Goal: Task Accomplishment & Management: Complete application form

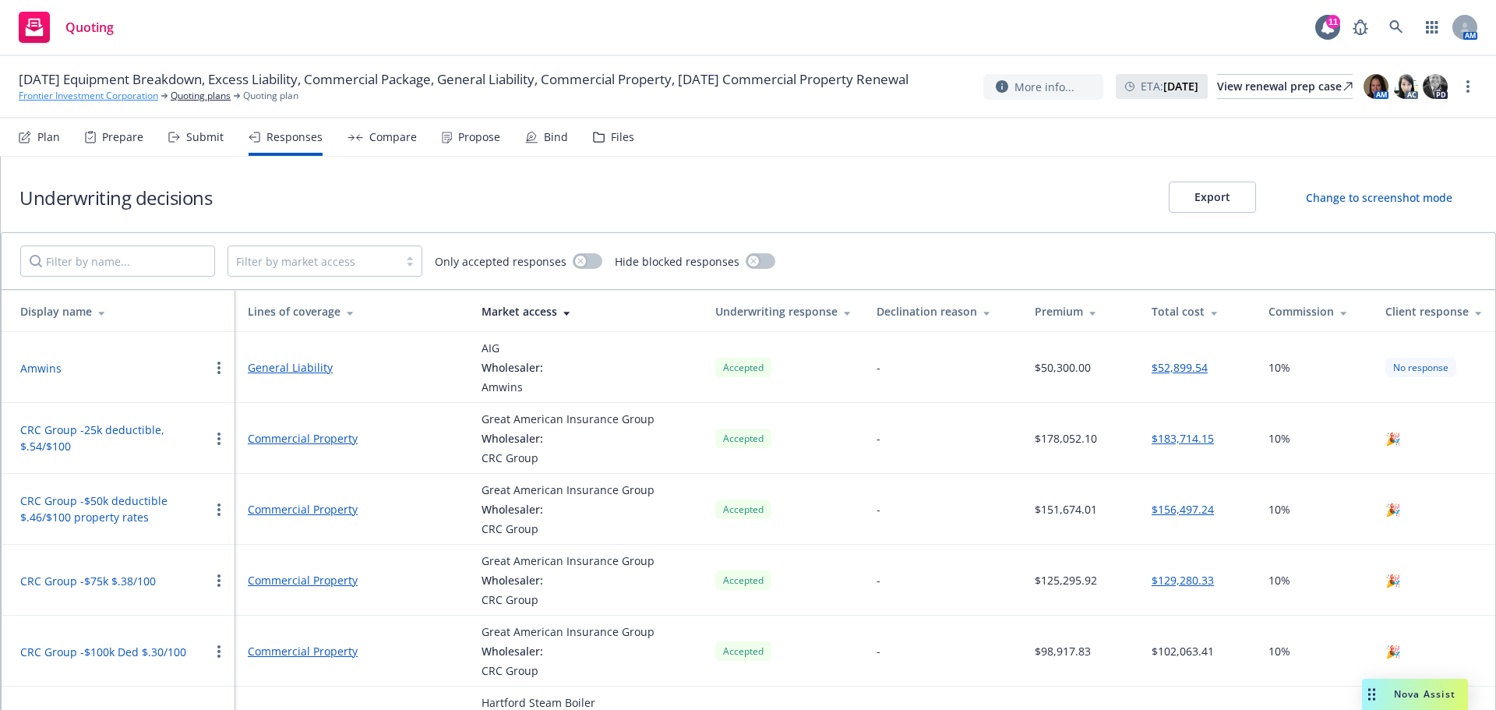
click at [91, 103] on link "Frontier Investment Corporation" at bounding box center [88, 96] width 139 height 14
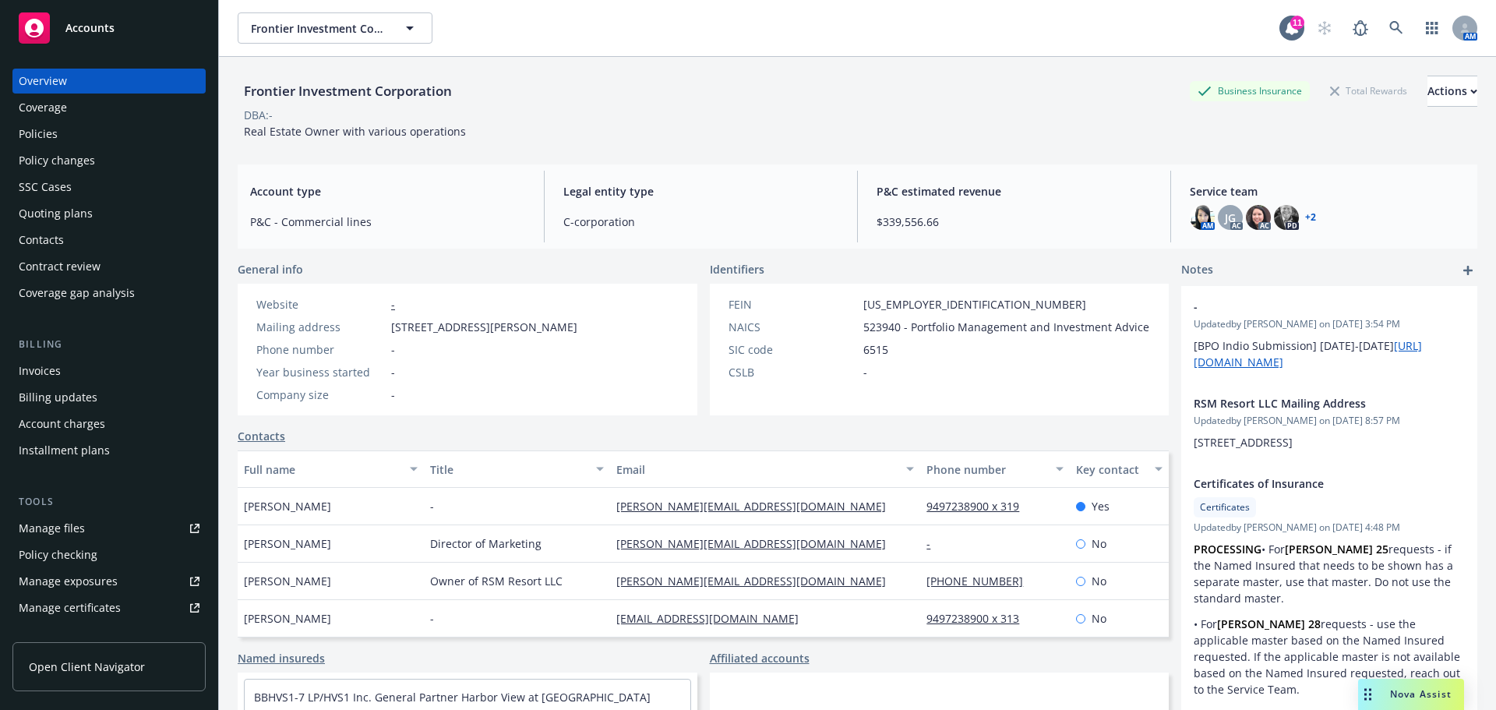
click at [48, 136] on div "Policies" at bounding box center [38, 134] width 39 height 25
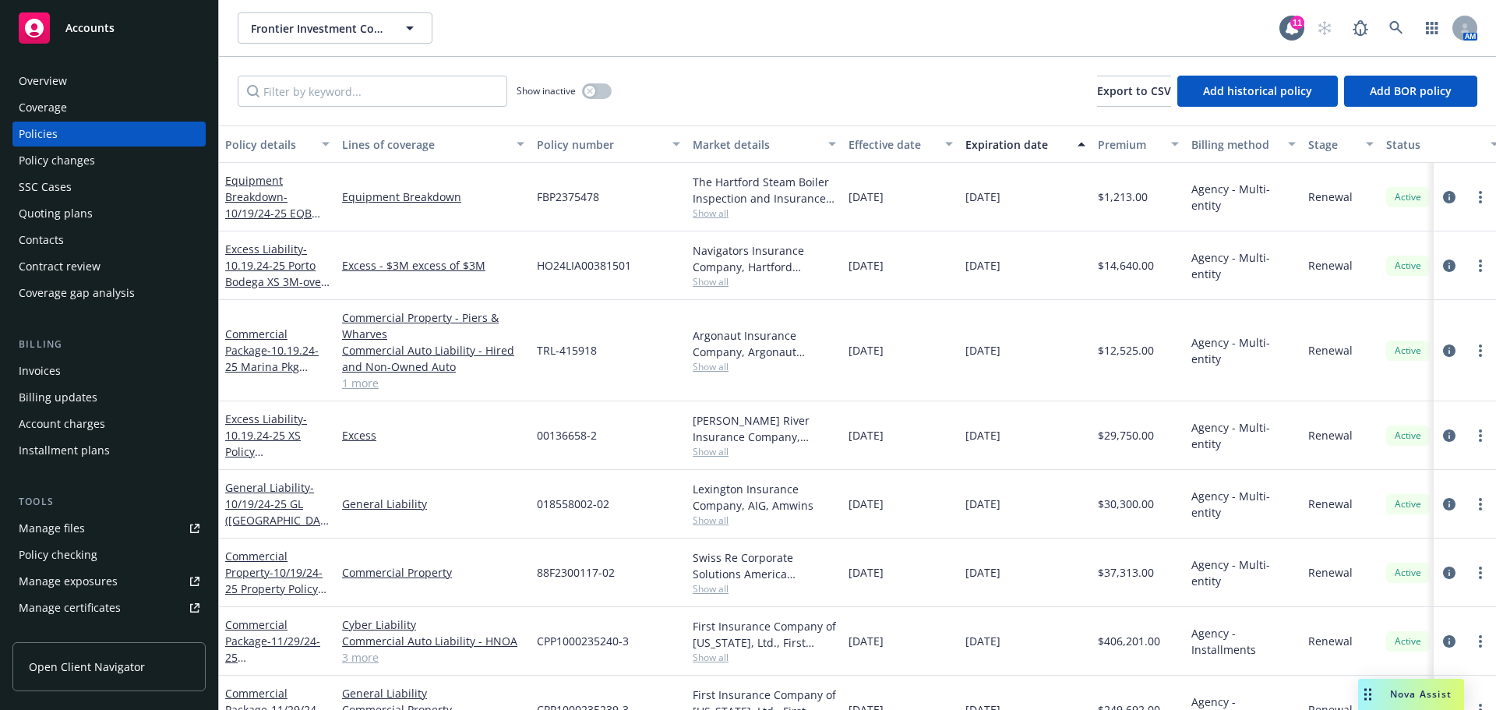
click at [78, 167] on div "Policy changes" at bounding box center [57, 160] width 76 height 25
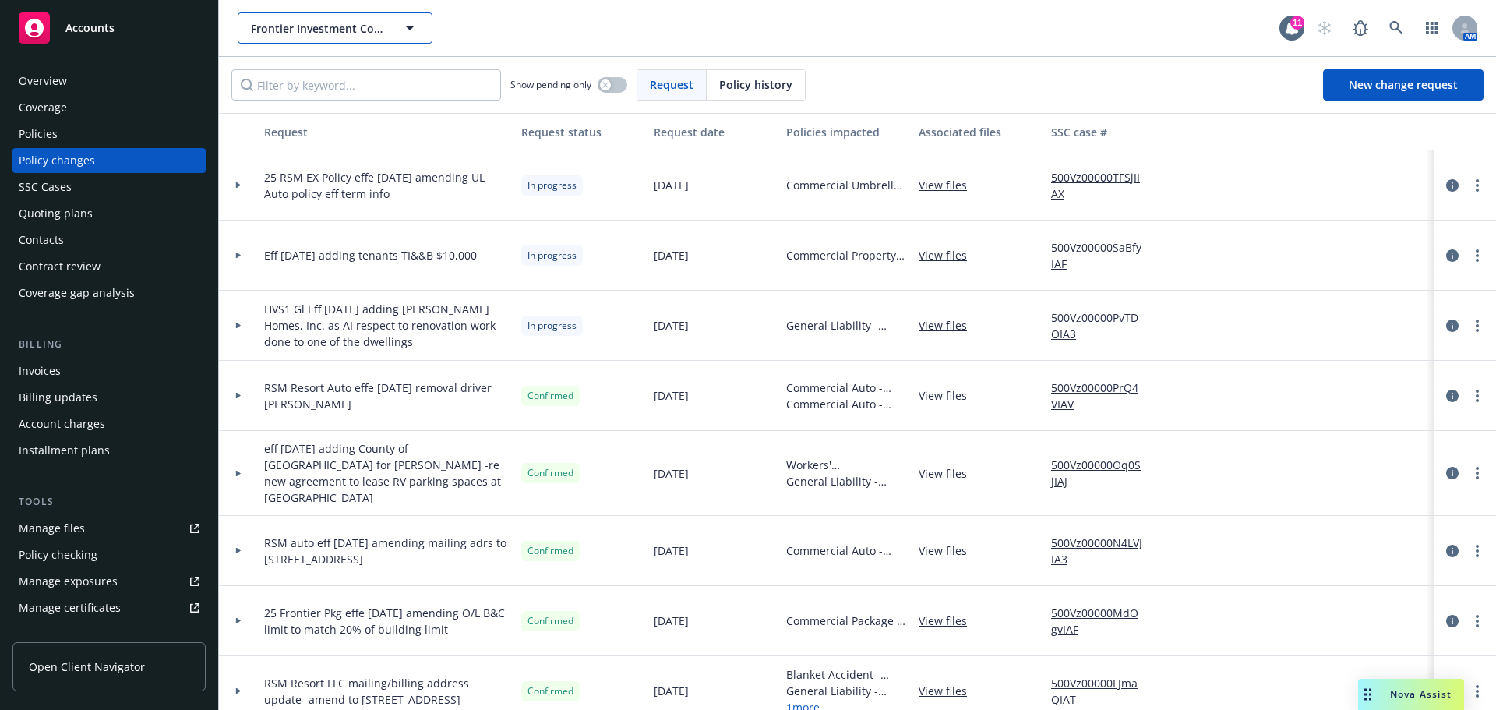
click at [298, 25] on span "Frontier Investment Corporation" at bounding box center [318, 28] width 135 height 16
type input "biagi"
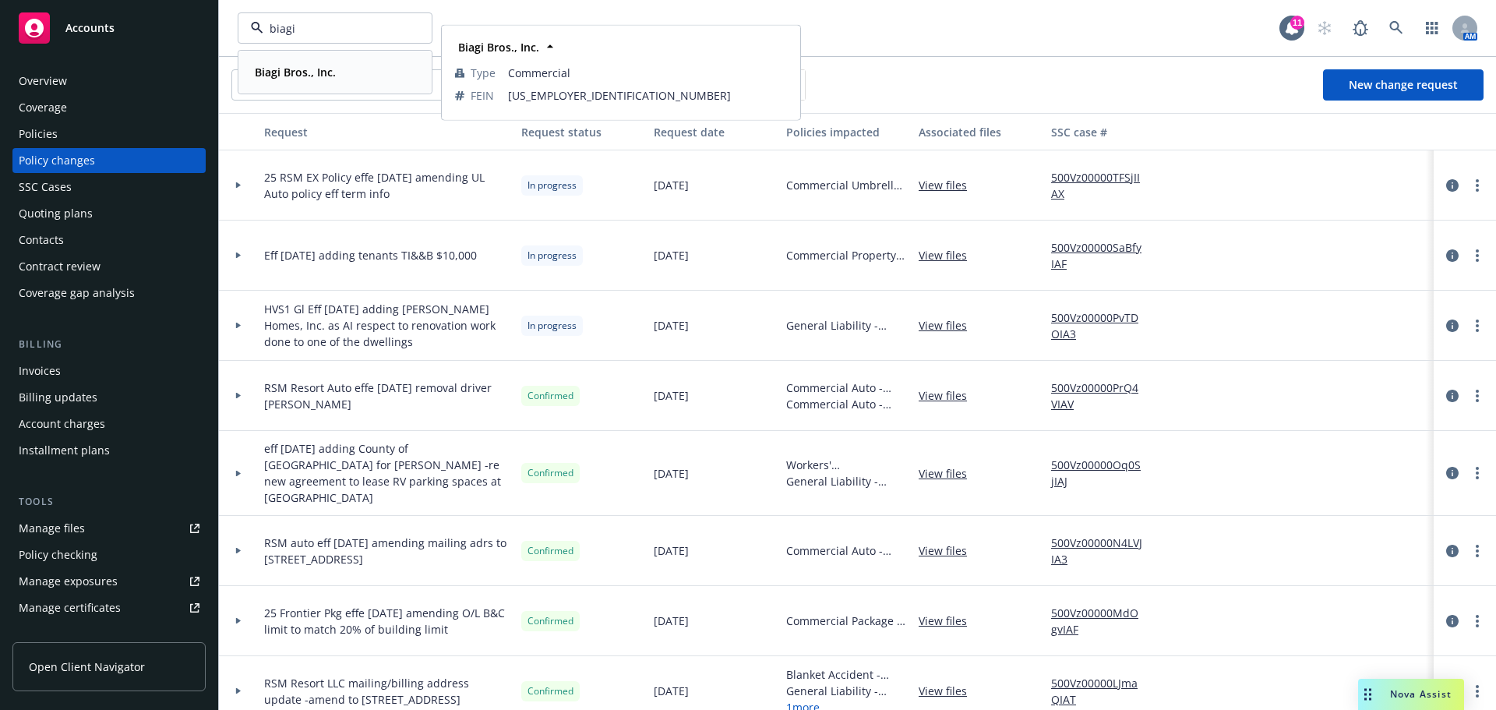
click at [294, 82] on div "Biagi Bros., Inc." at bounding box center [294, 72] width 90 height 23
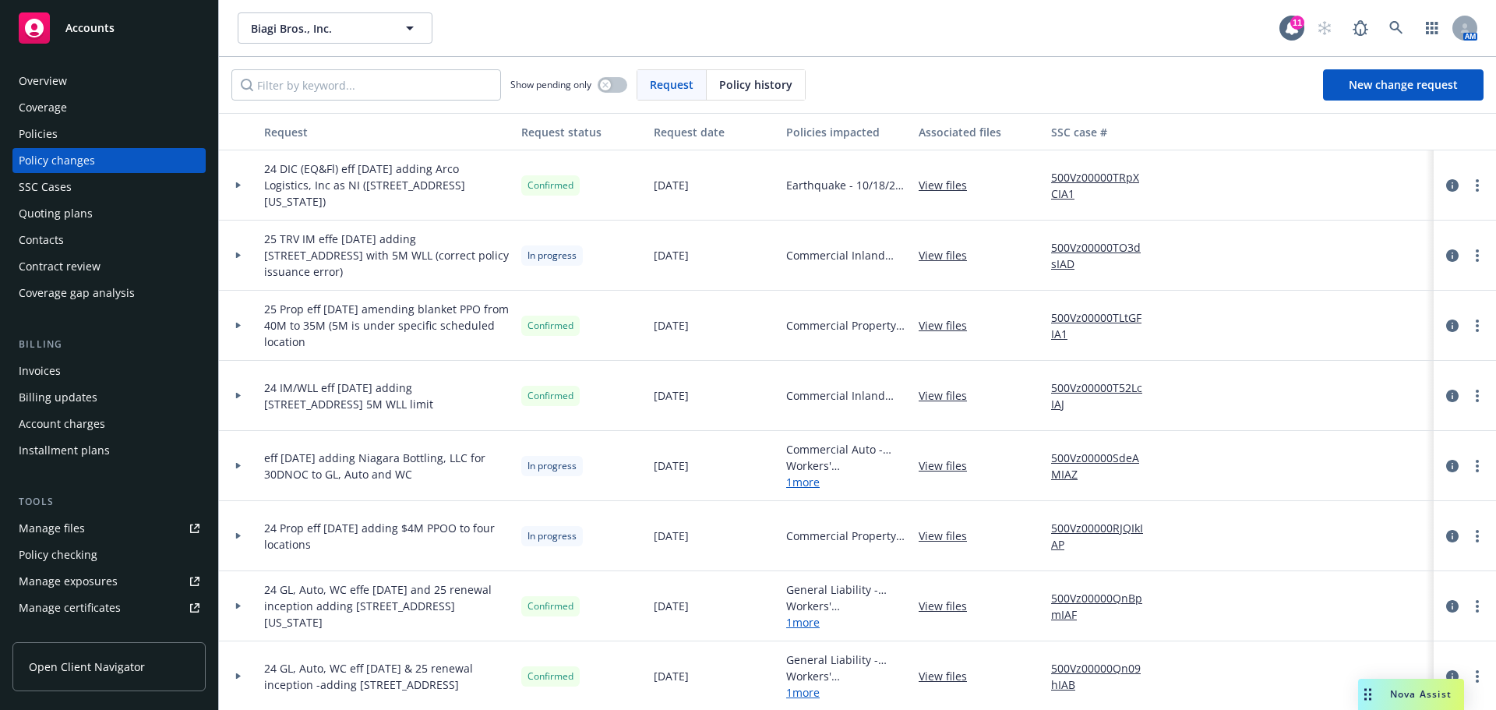
click at [49, 210] on div "Quoting plans" at bounding box center [56, 213] width 74 height 25
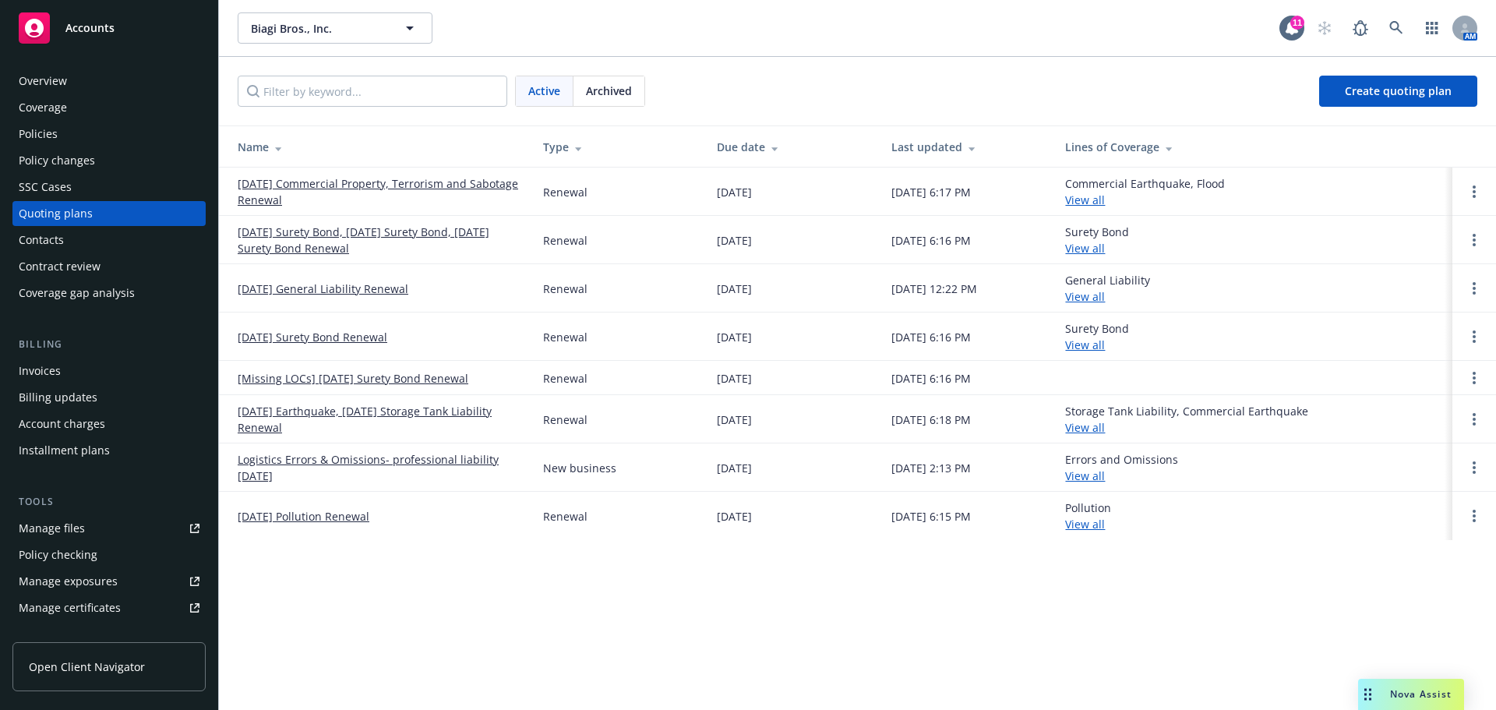
click at [43, 136] on div "Policies" at bounding box center [38, 134] width 39 height 25
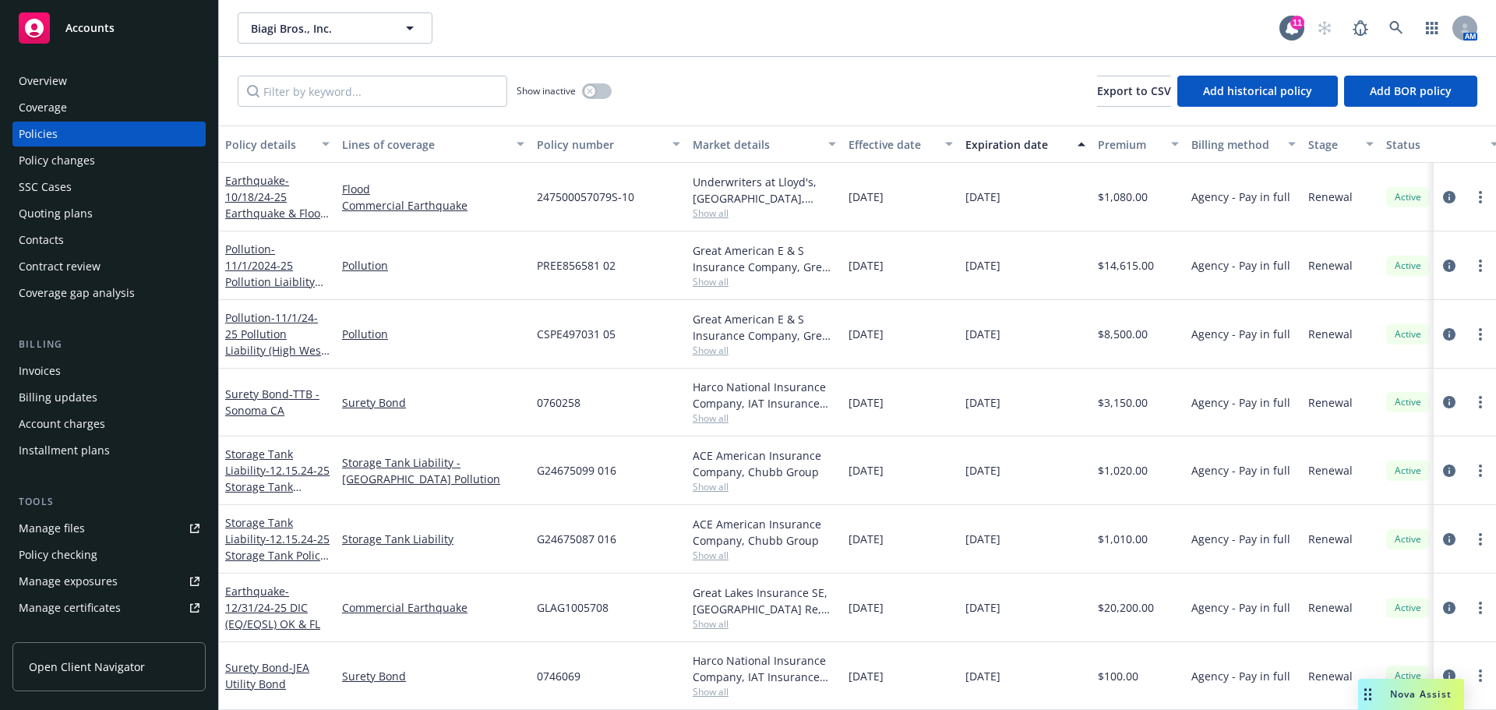
click at [55, 211] on div "Quoting plans" at bounding box center [56, 213] width 74 height 25
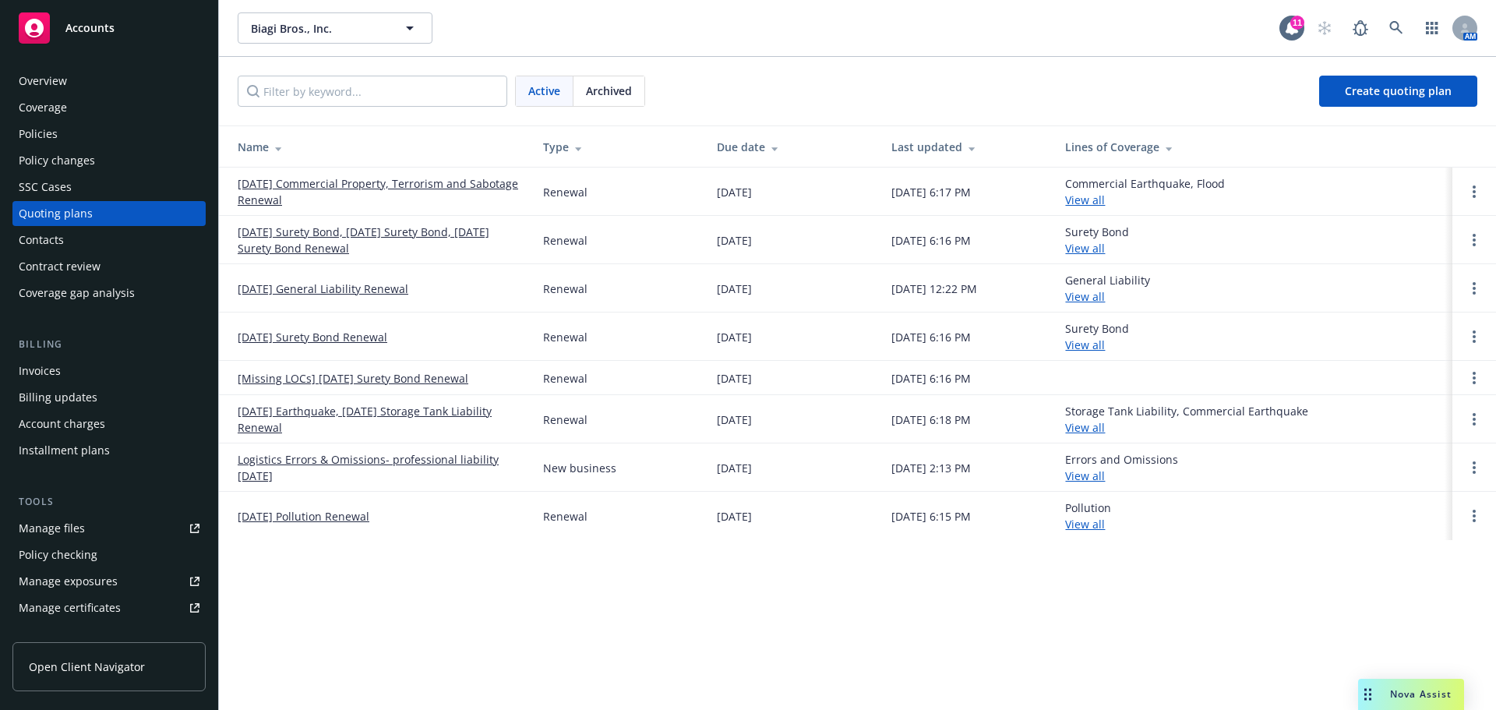
click at [43, 137] on div "Policies" at bounding box center [38, 134] width 39 height 25
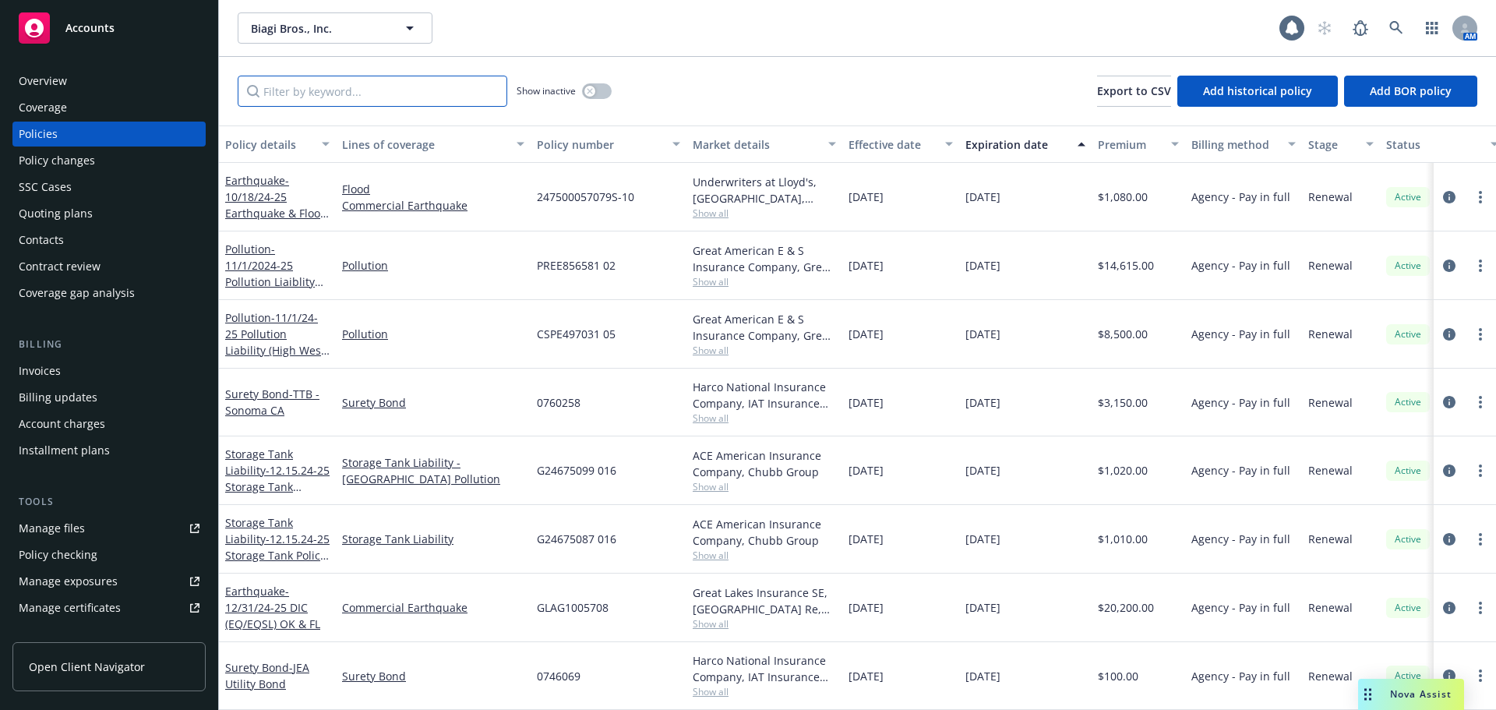
click at [266, 94] on input "Filter by keyword..." at bounding box center [373, 91] width 270 height 31
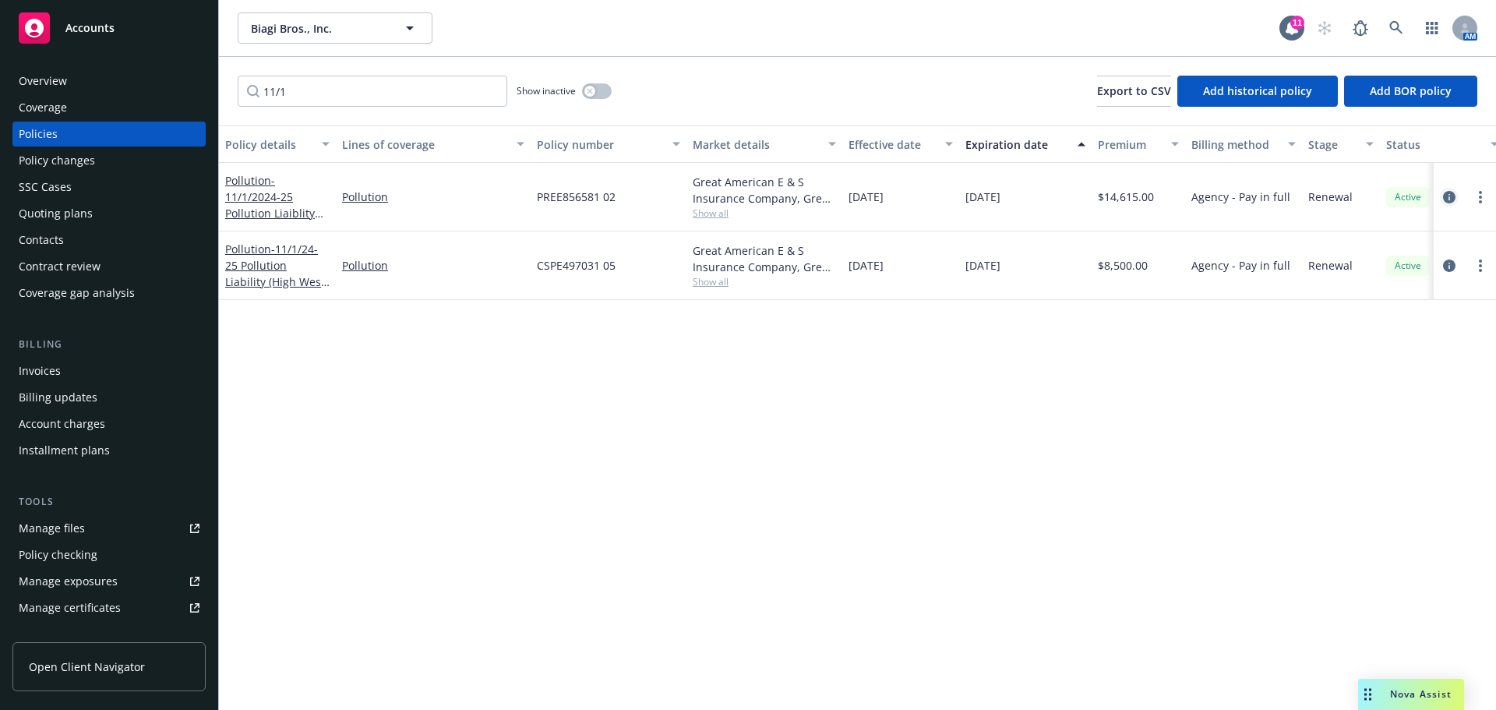
click at [1452, 201] on icon "circleInformation" at bounding box center [1449, 197] width 12 height 12
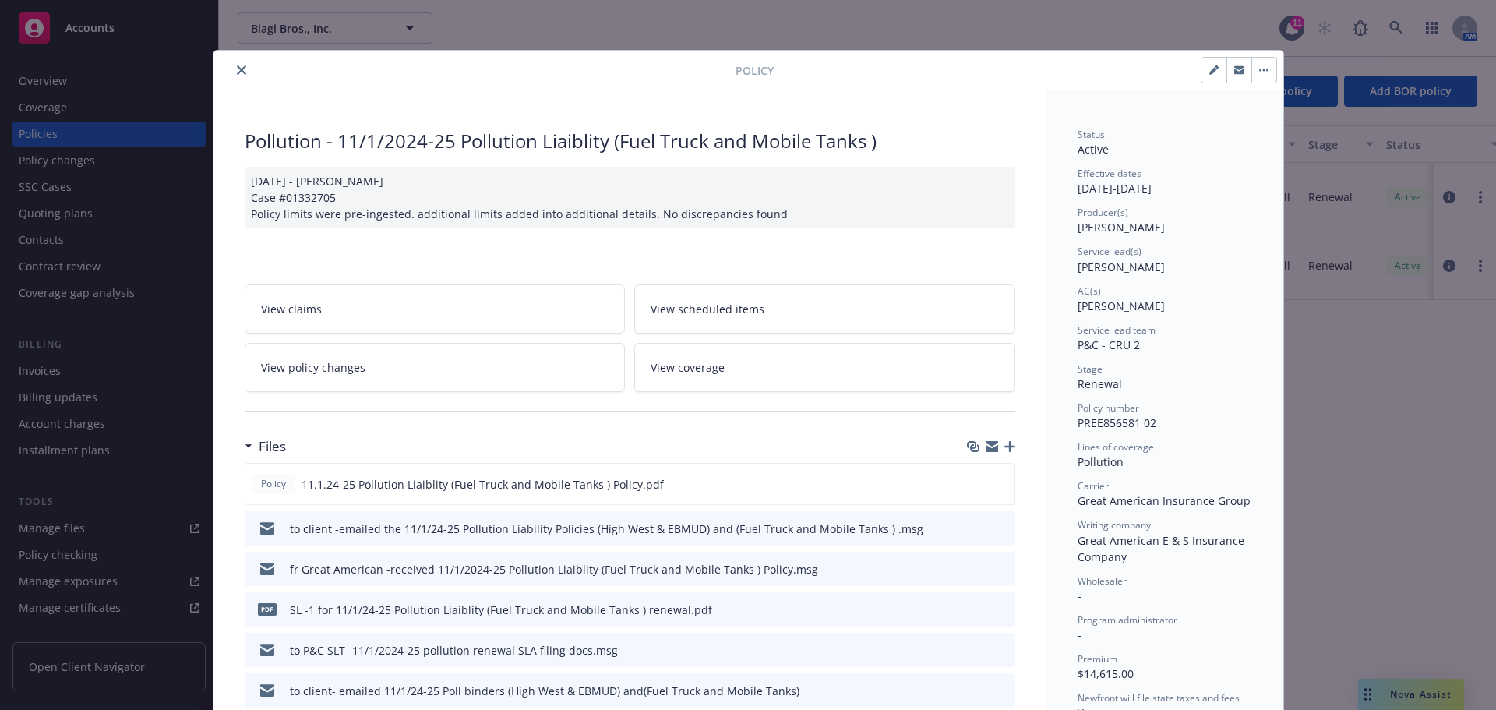
click at [237, 72] on icon "close" at bounding box center [241, 69] width 9 height 9
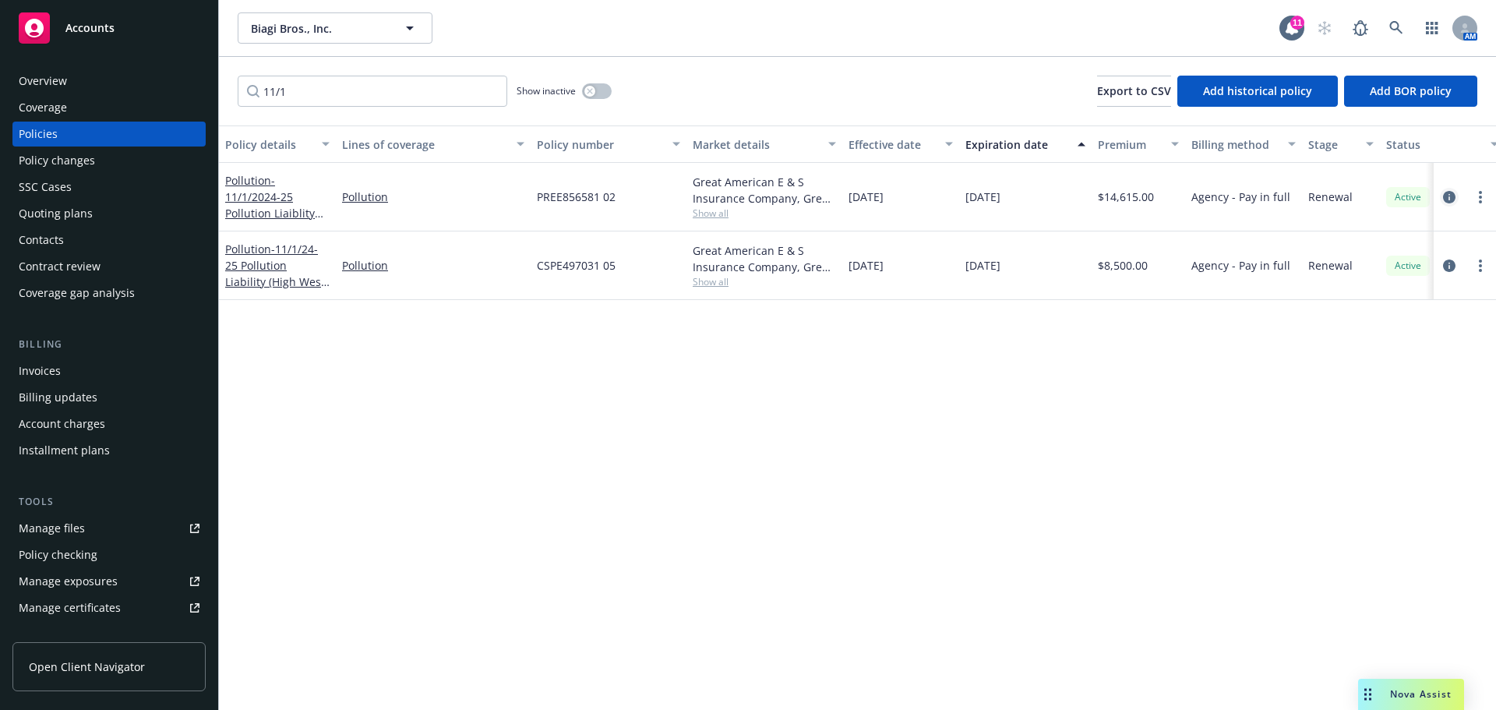
click at [1450, 196] on icon "circleInformation" at bounding box center [1449, 197] width 12 height 12
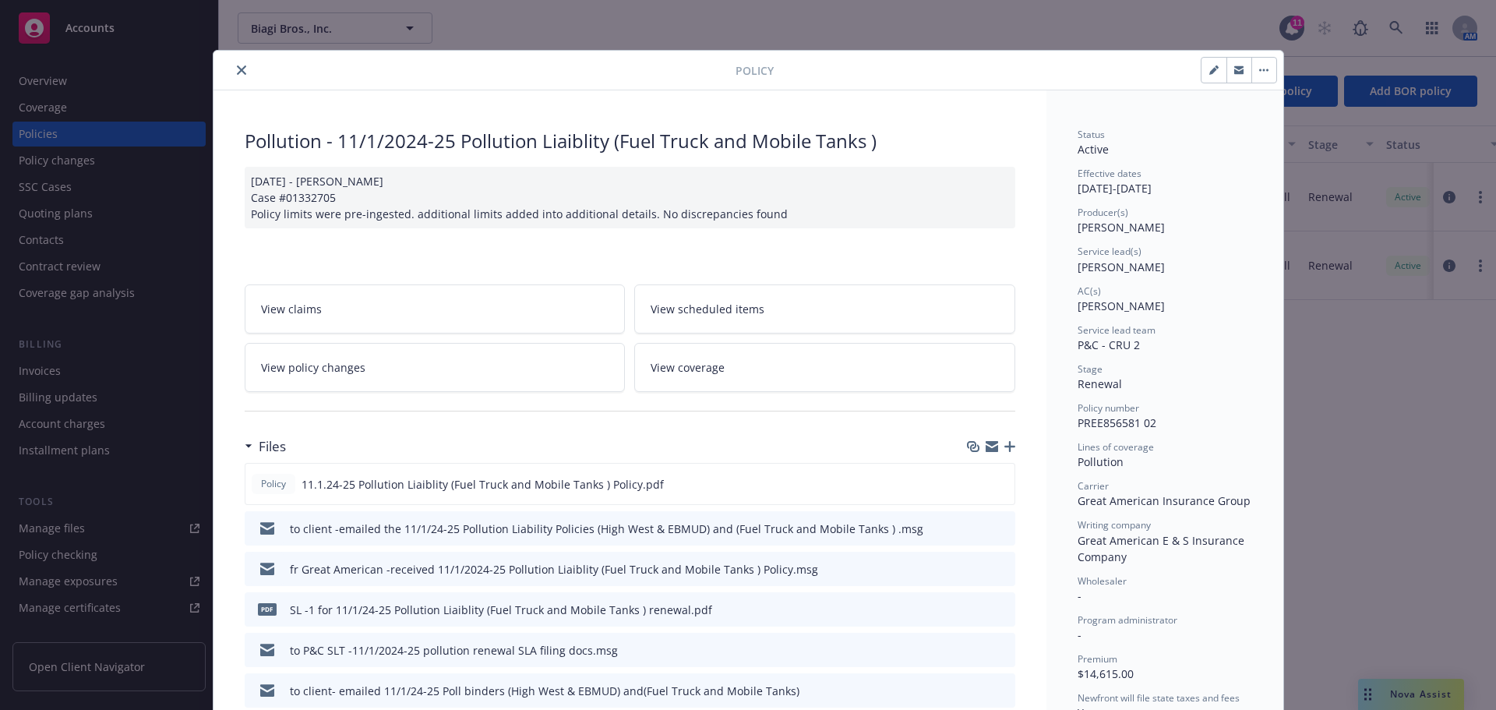
click at [237, 74] on icon "close" at bounding box center [241, 69] width 9 height 9
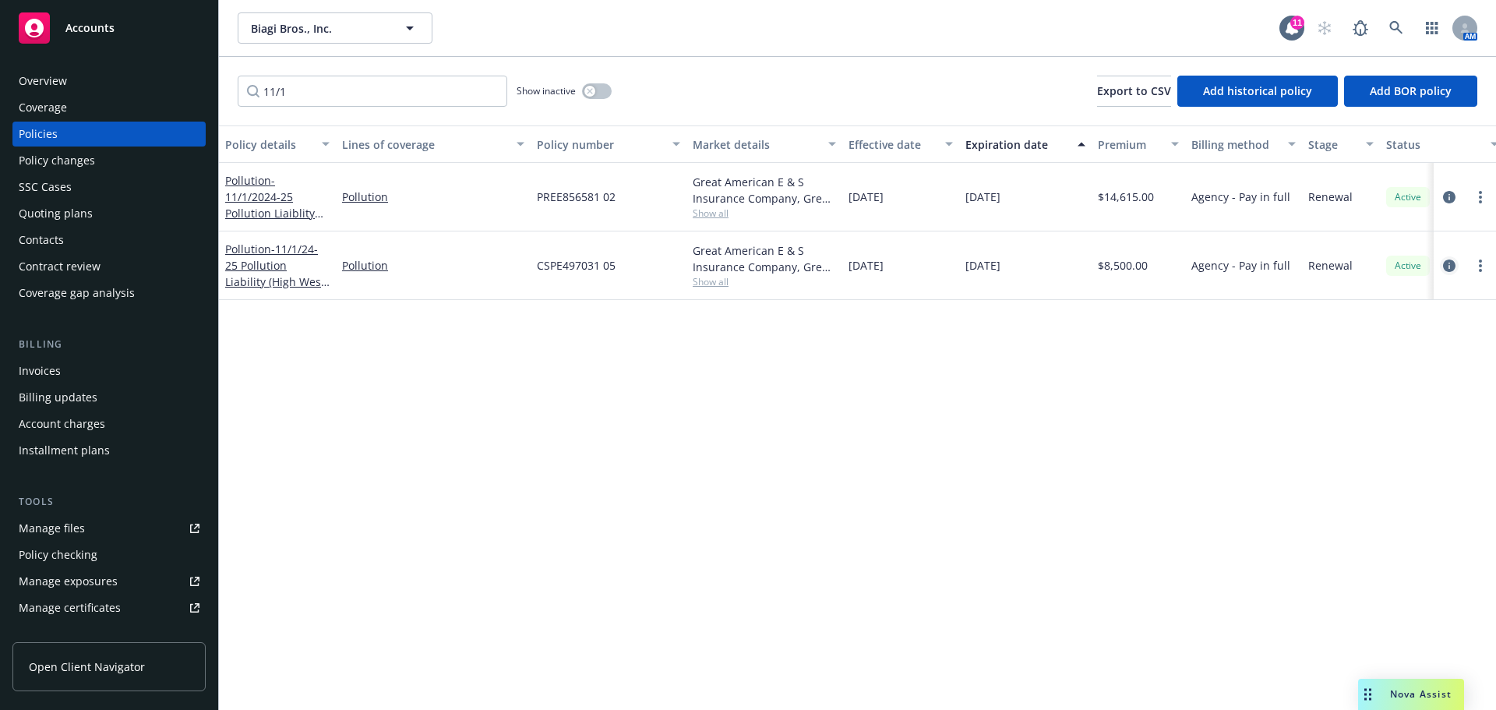
click at [1448, 270] on icon "circleInformation" at bounding box center [1449, 265] width 12 height 12
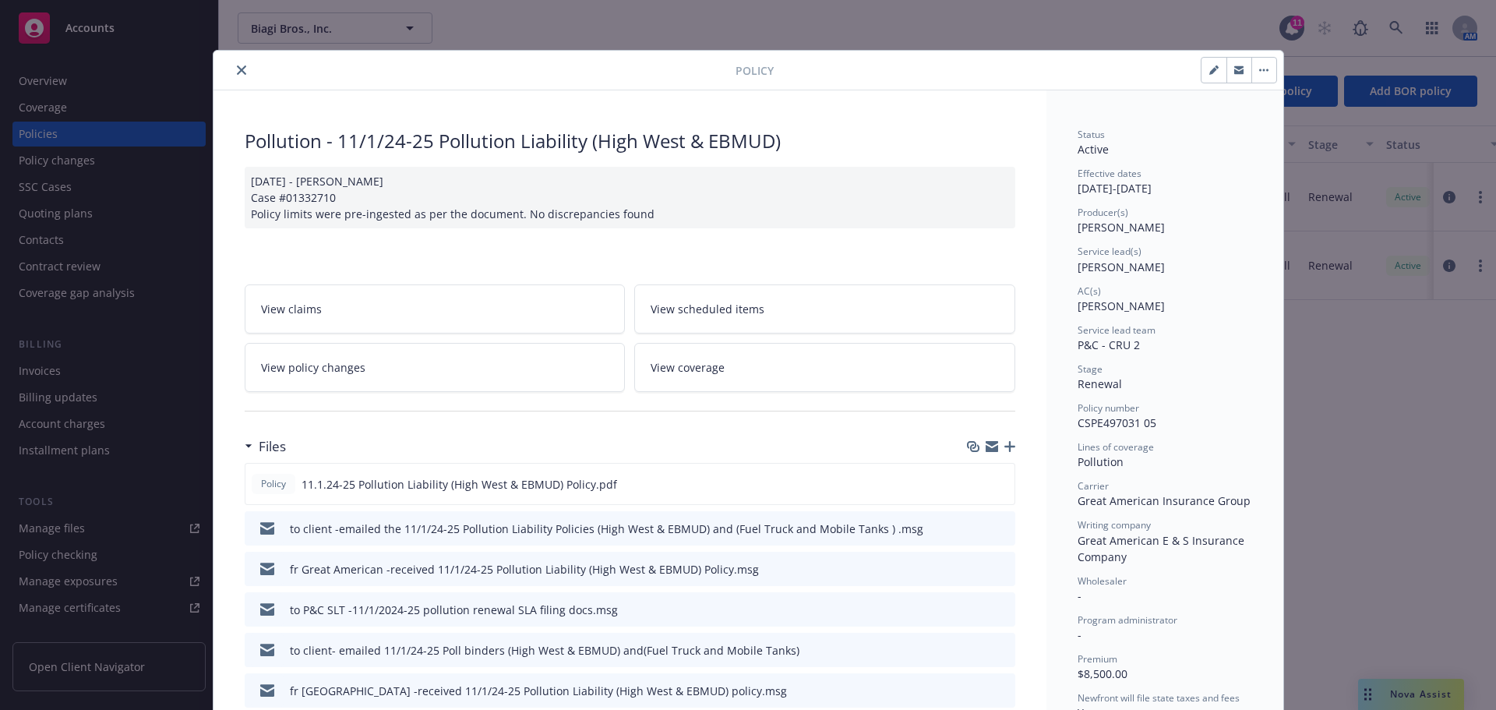
click at [237, 70] on icon "close" at bounding box center [241, 69] width 9 height 9
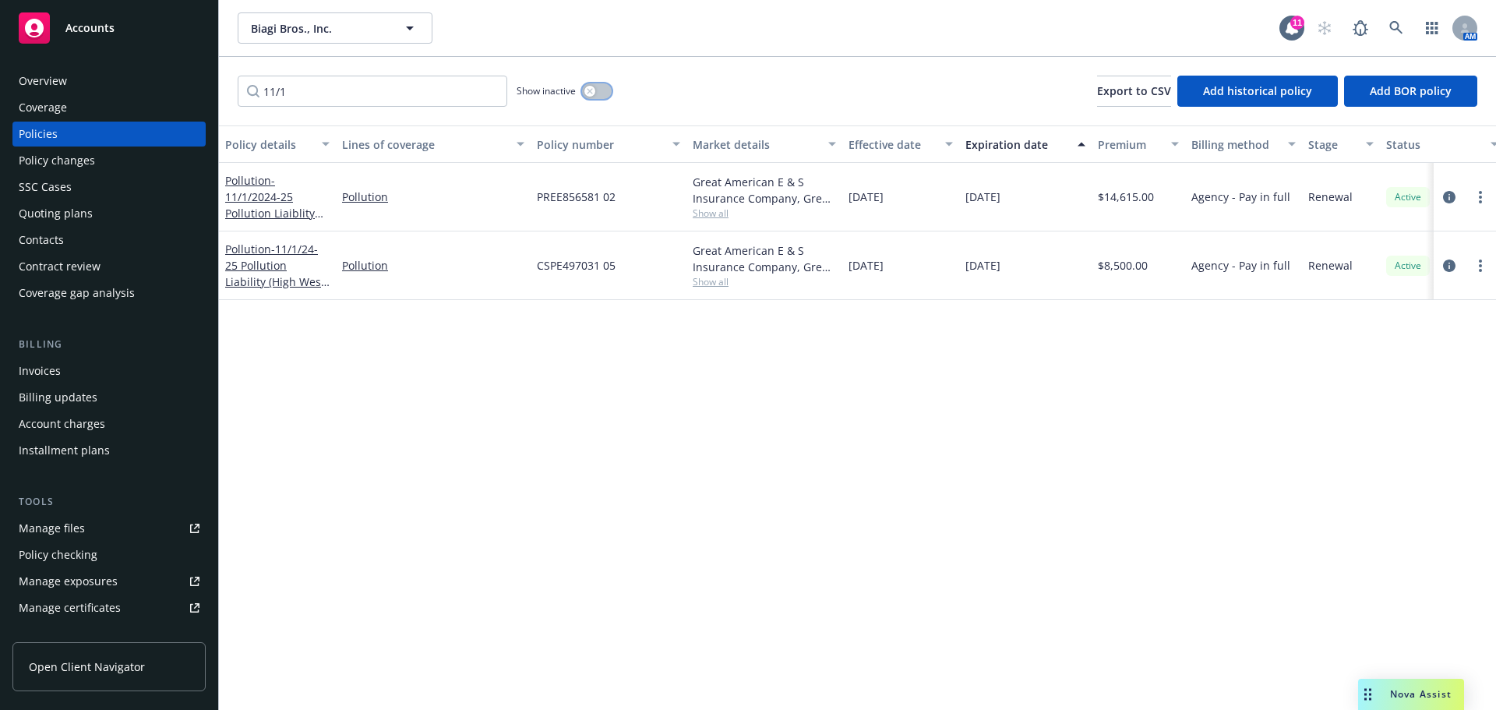
click at [604, 92] on button "button" at bounding box center [597, 91] width 30 height 16
drag, startPoint x: 389, startPoint y: 93, endPoint x: 291, endPoint y: 97, distance: 97.5
click at [291, 97] on input "11/1" at bounding box center [373, 91] width 270 height 31
click at [282, 93] on input "11/1" at bounding box center [373, 91] width 270 height 31
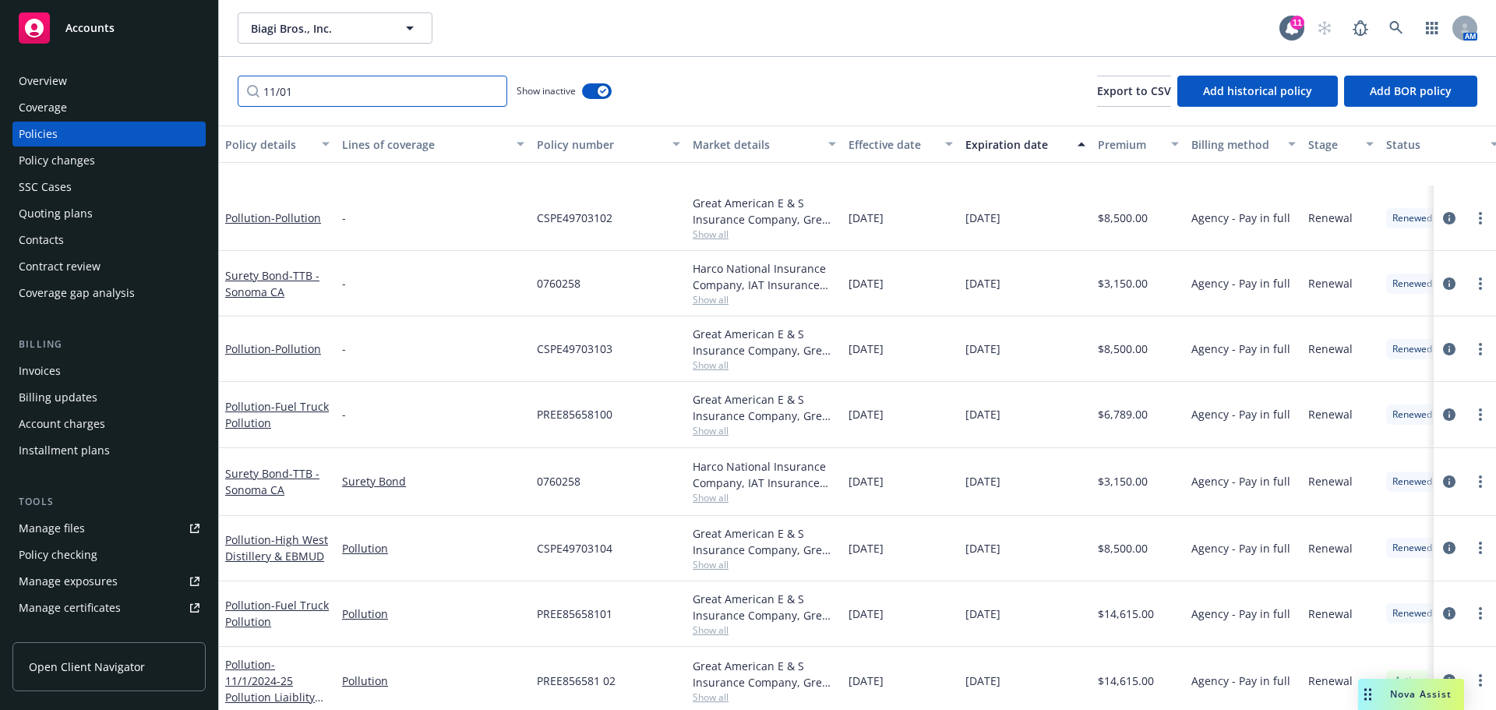
scroll to position [524, 0]
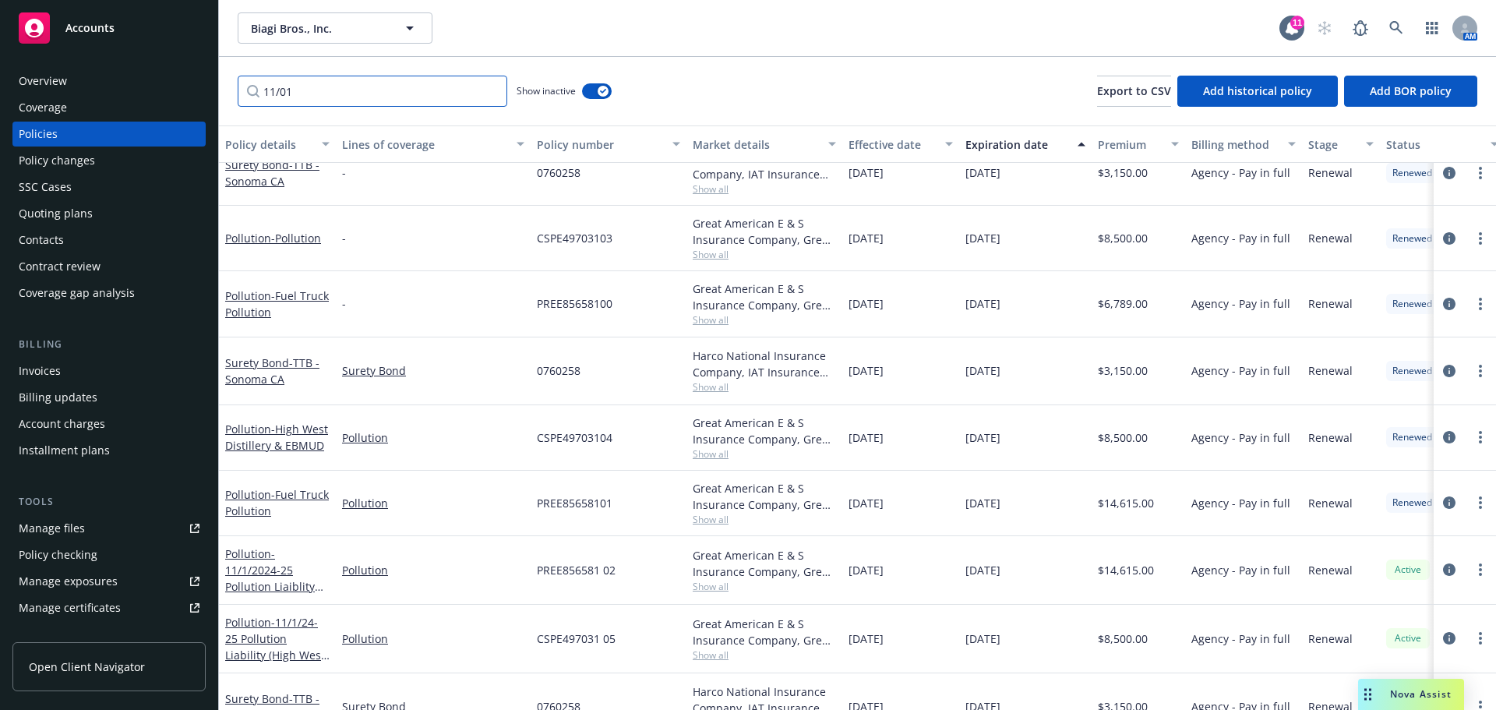
type input "11/01"
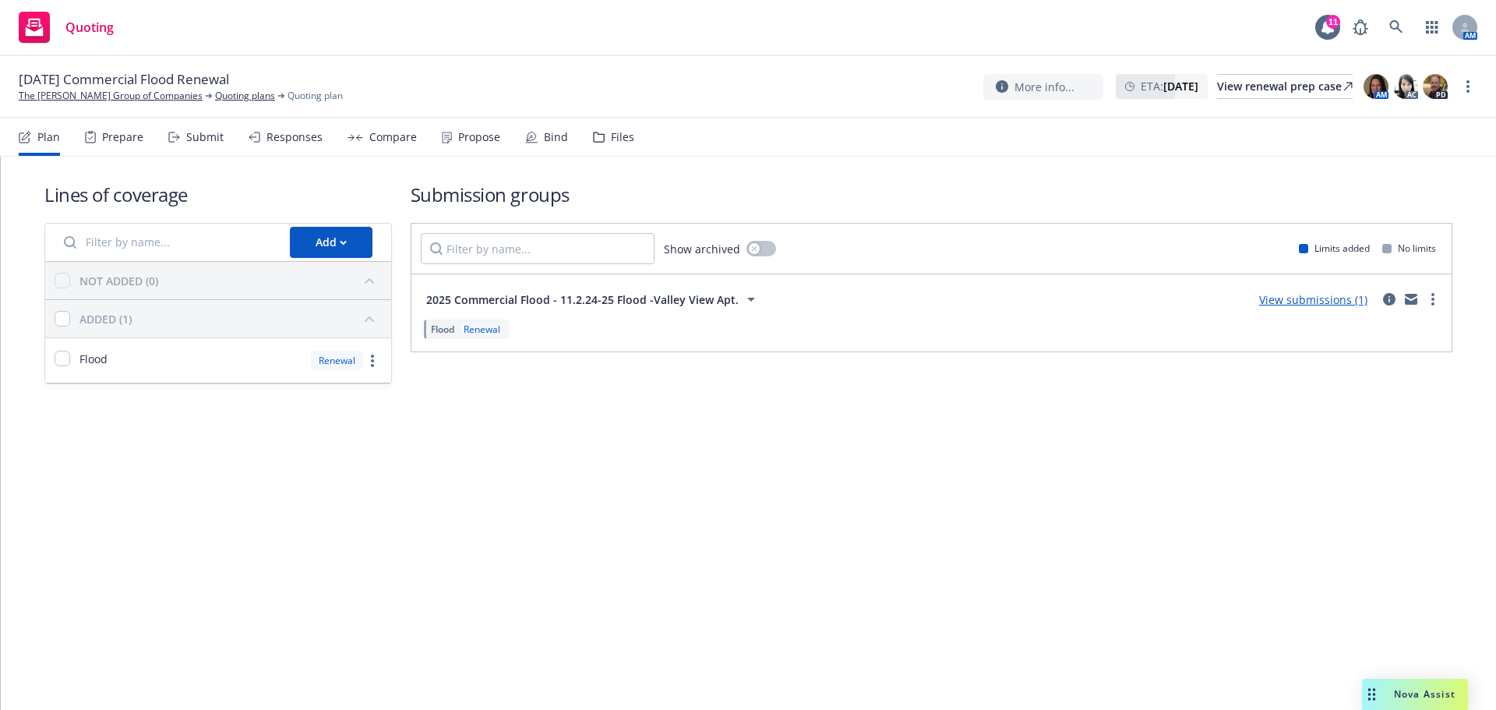
click at [616, 139] on div "Files" at bounding box center [622, 137] width 23 height 12
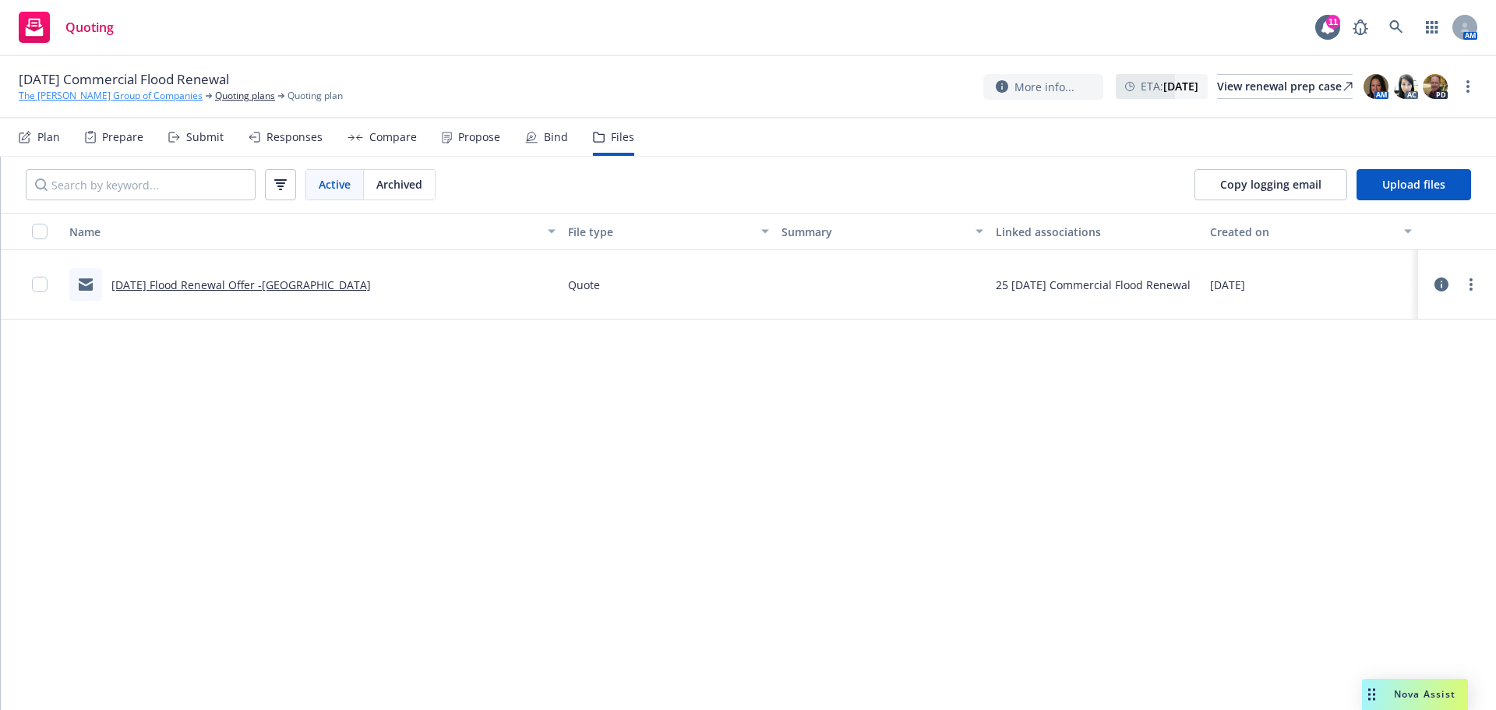
click at [96, 97] on link "The [PERSON_NAME] Group of Companies" at bounding box center [111, 96] width 184 height 14
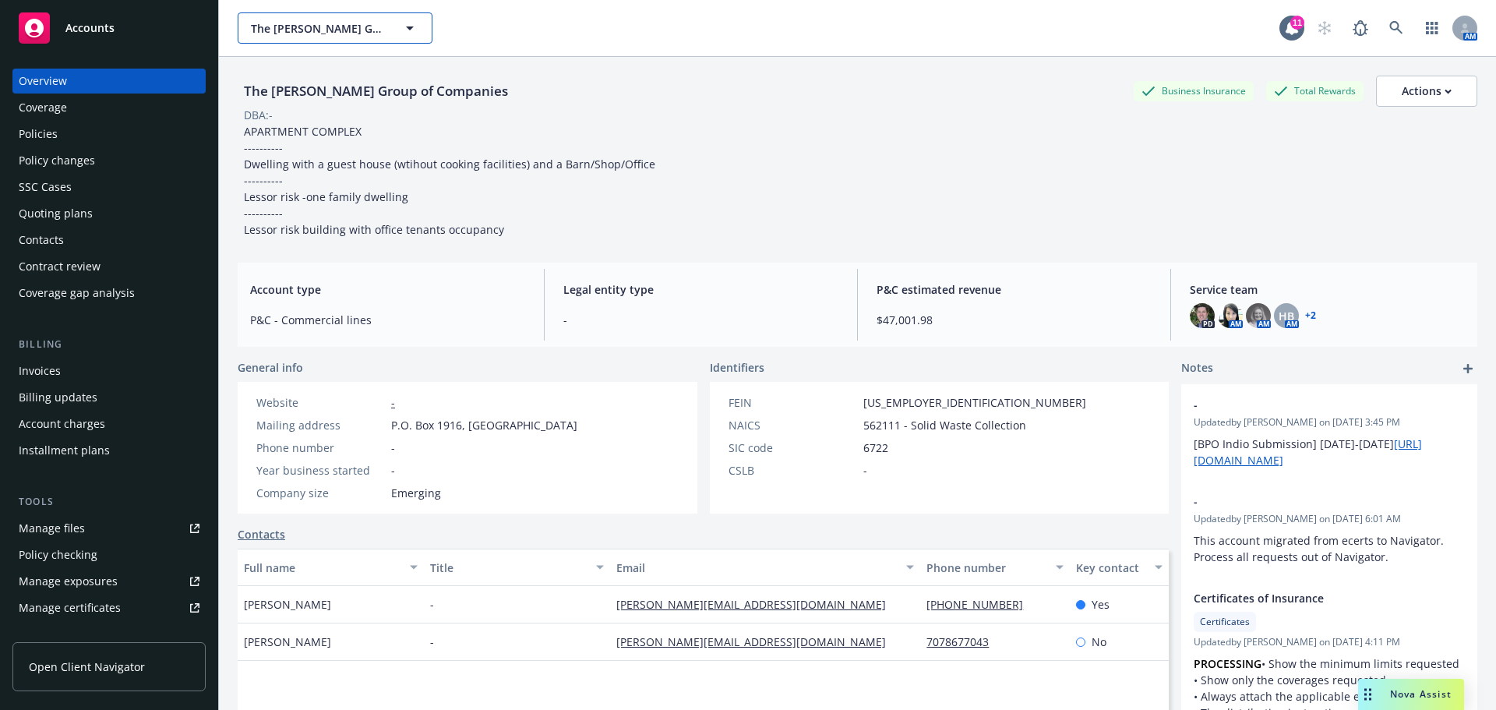
click at [331, 25] on span "The [PERSON_NAME] Group of Companies" at bounding box center [318, 28] width 135 height 16
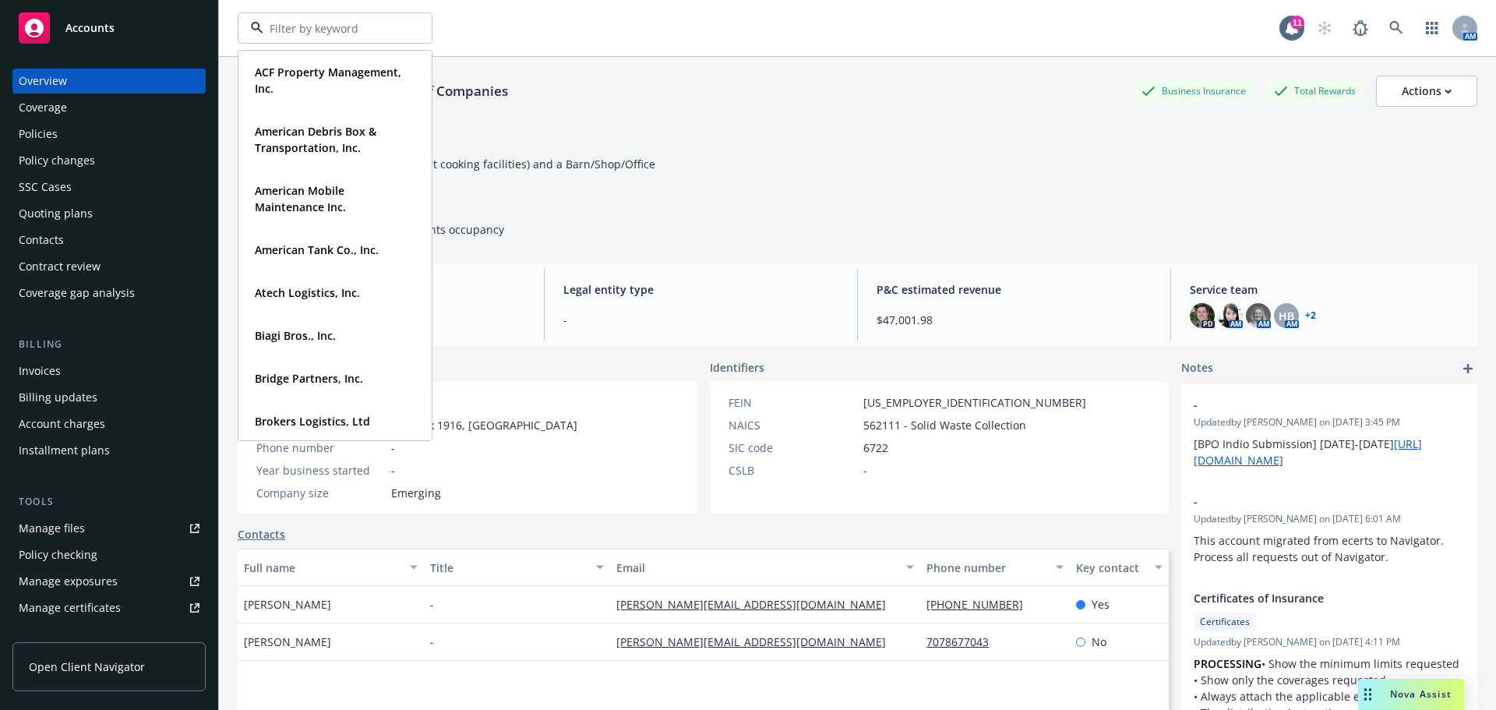
click at [89, 210] on div "Quoting plans" at bounding box center [56, 213] width 74 height 25
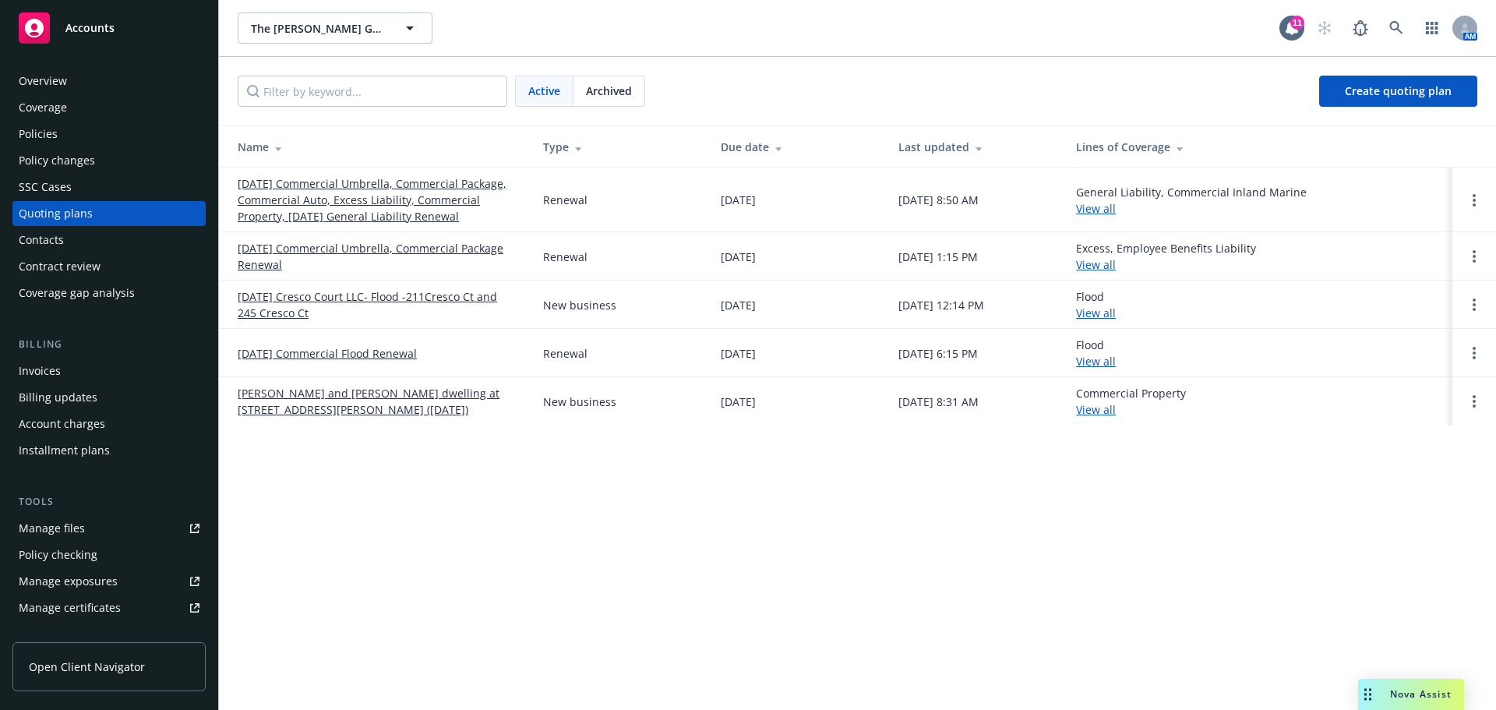
click at [355, 303] on link "[DATE] Cresco Court LLC- Flood -211Cresco Ct and 245 Cresco Ct" at bounding box center [378, 304] width 280 height 33
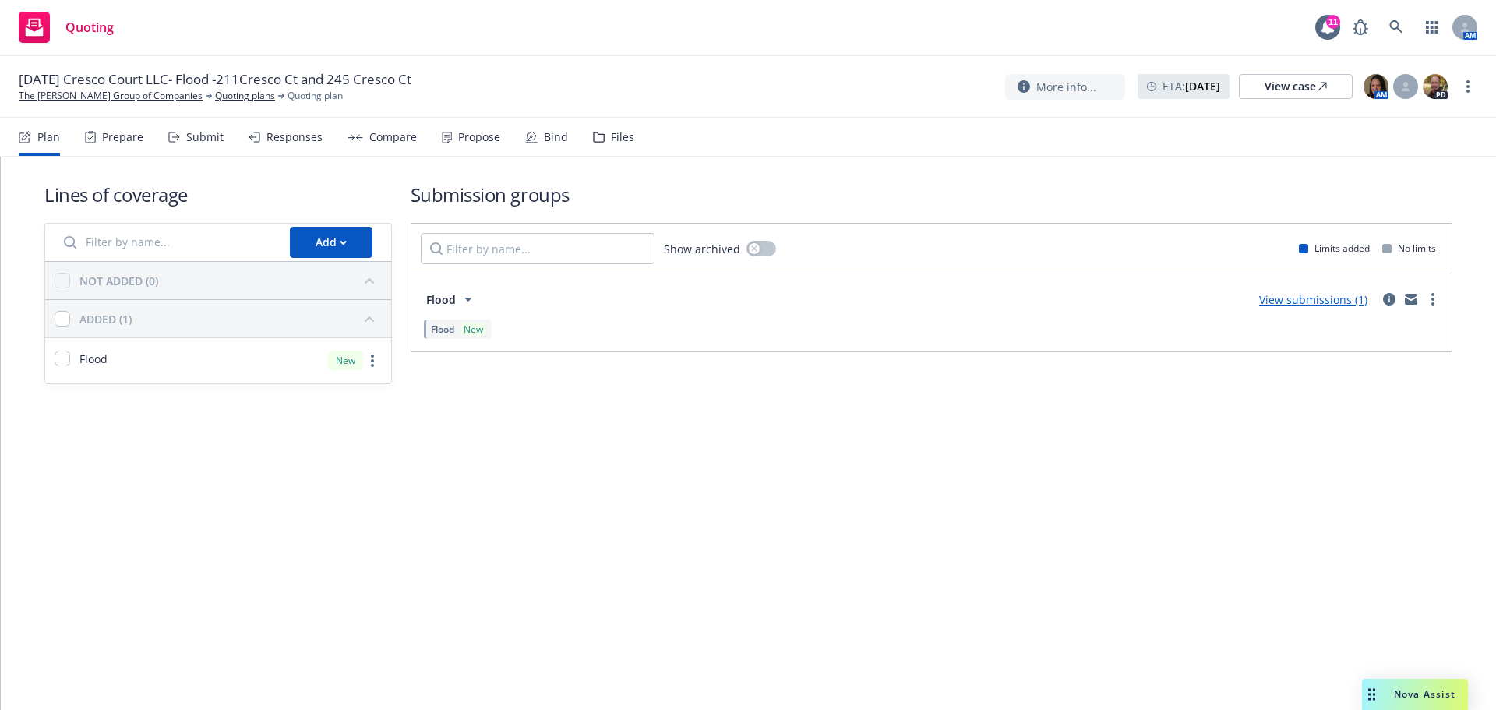
click at [620, 129] on div "Files" at bounding box center [613, 136] width 41 height 37
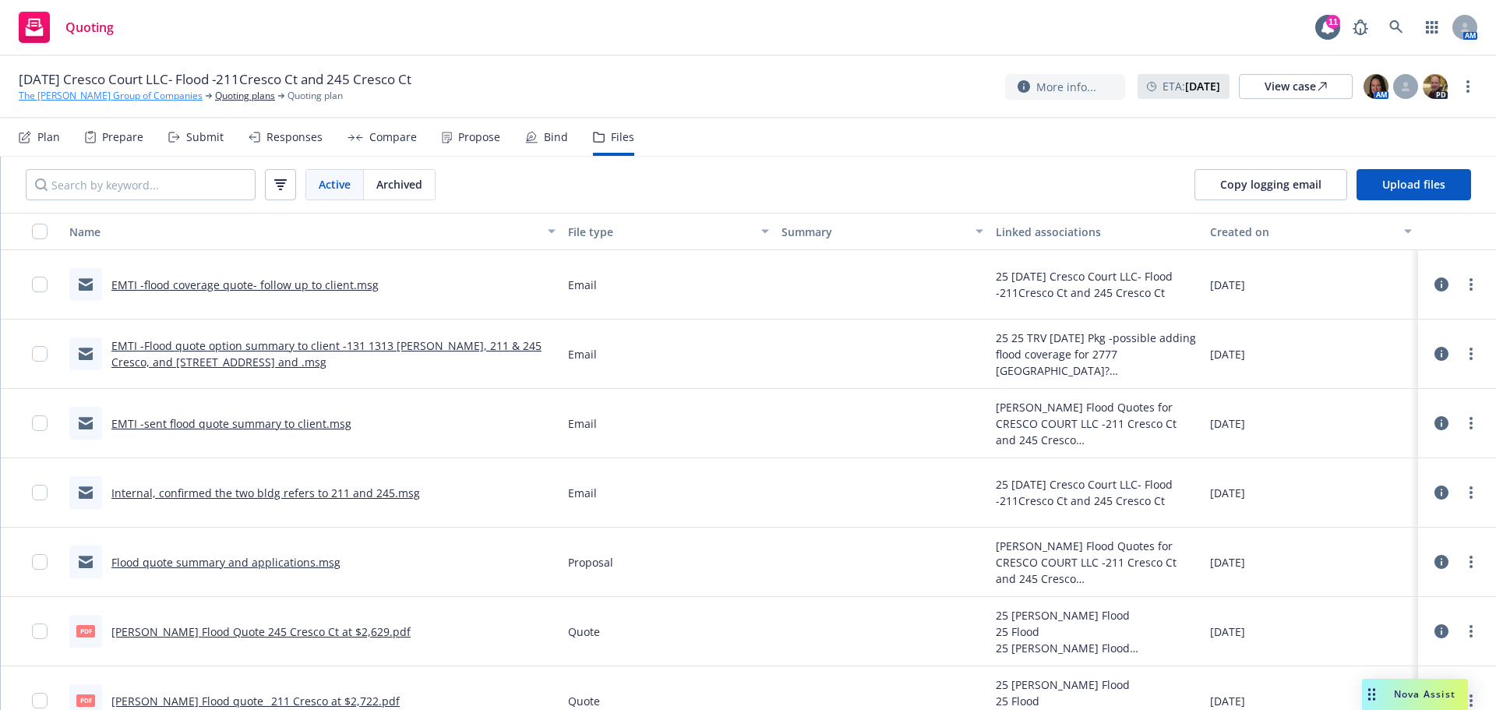
click at [113, 97] on link "The [PERSON_NAME] Group of Companies" at bounding box center [111, 96] width 184 height 14
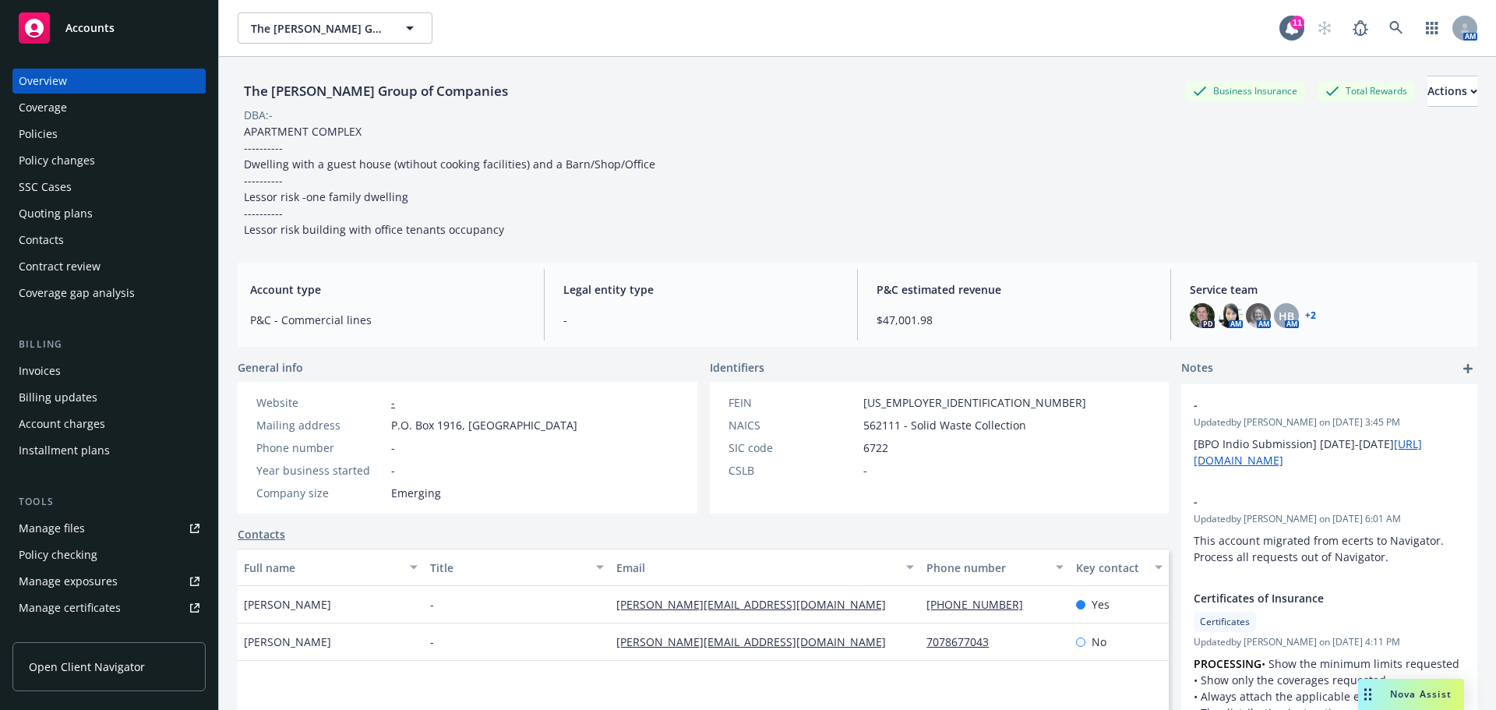
click at [86, 211] on div "Quoting plans" at bounding box center [56, 213] width 74 height 25
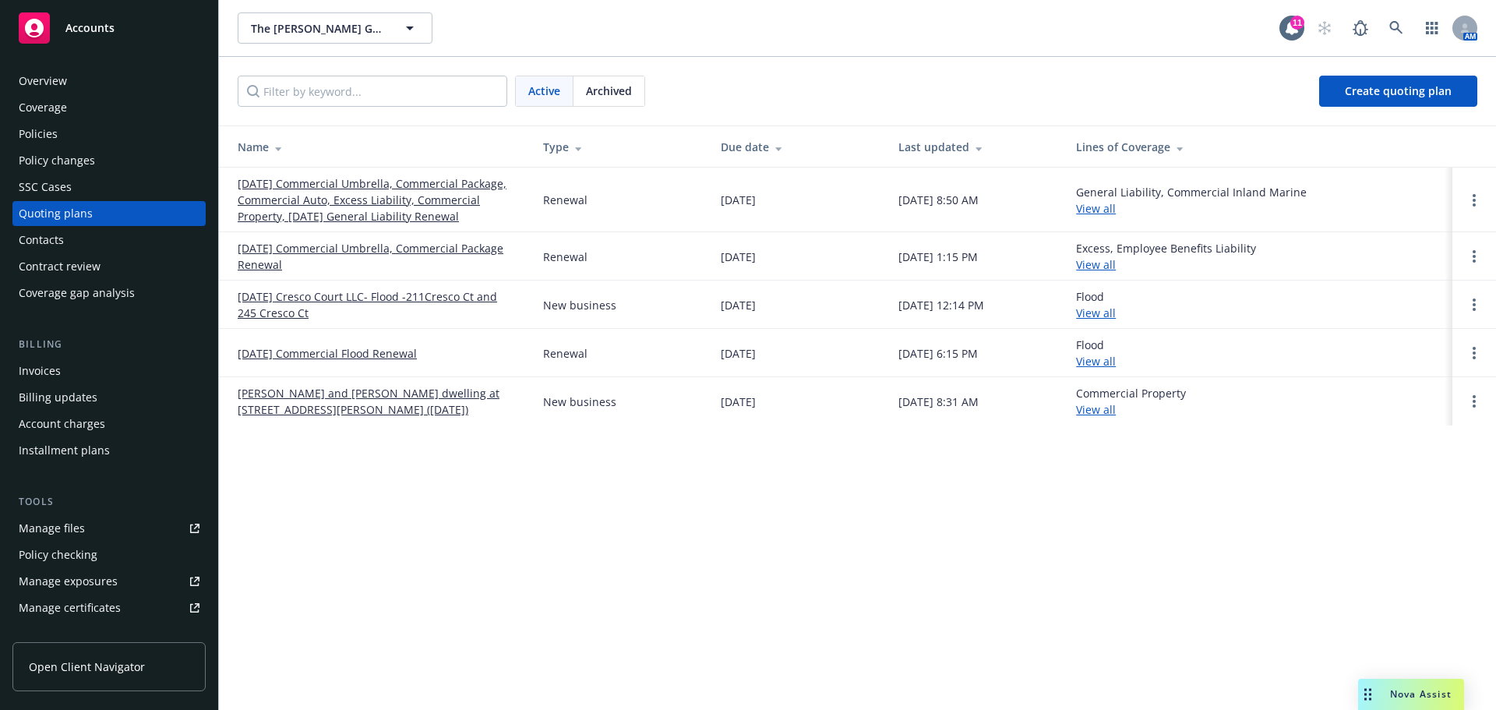
click at [302, 355] on link "[DATE] Commercial Flood Renewal" at bounding box center [327, 353] width 179 height 16
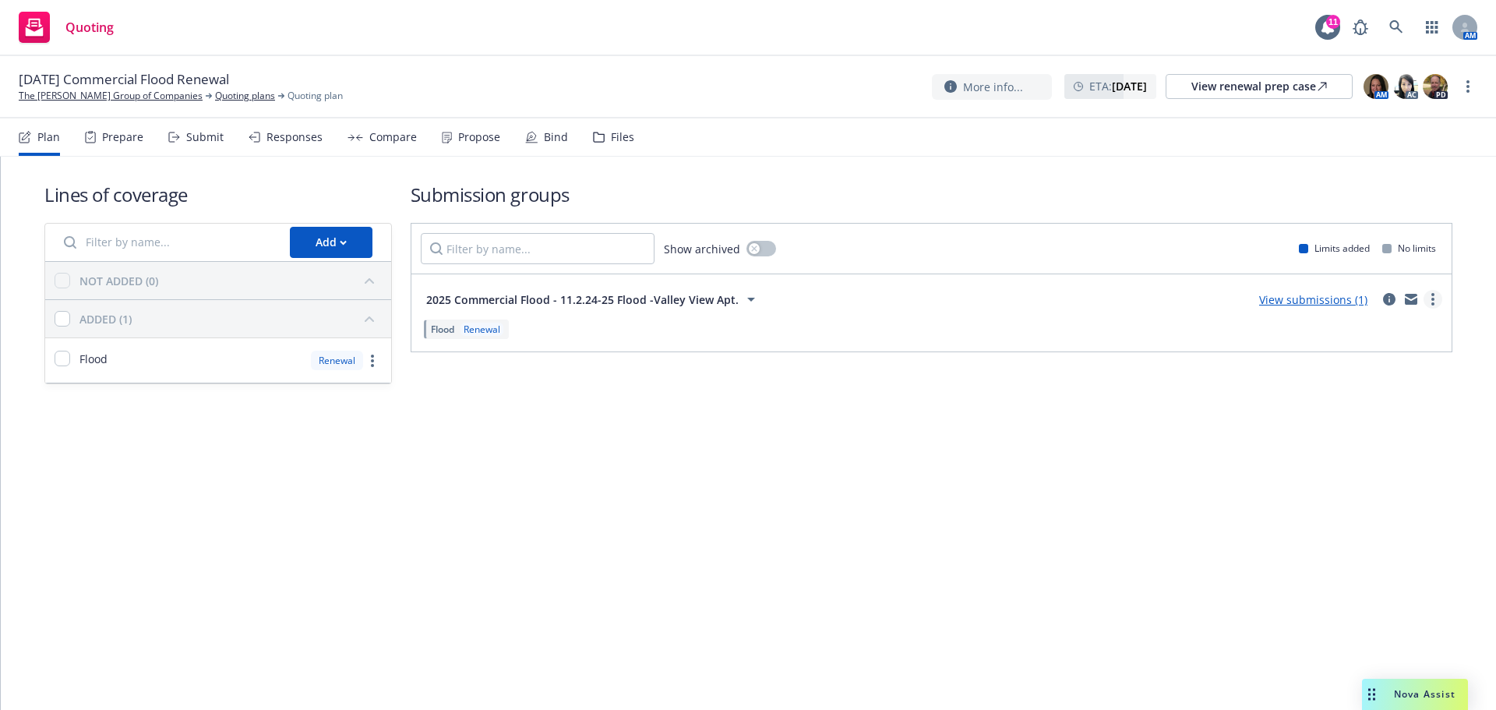
click at [1427, 300] on link "more" at bounding box center [1433, 299] width 19 height 19
click at [1353, 497] on span "Create policy (fast track)" at bounding box center [1358, 492] width 163 height 15
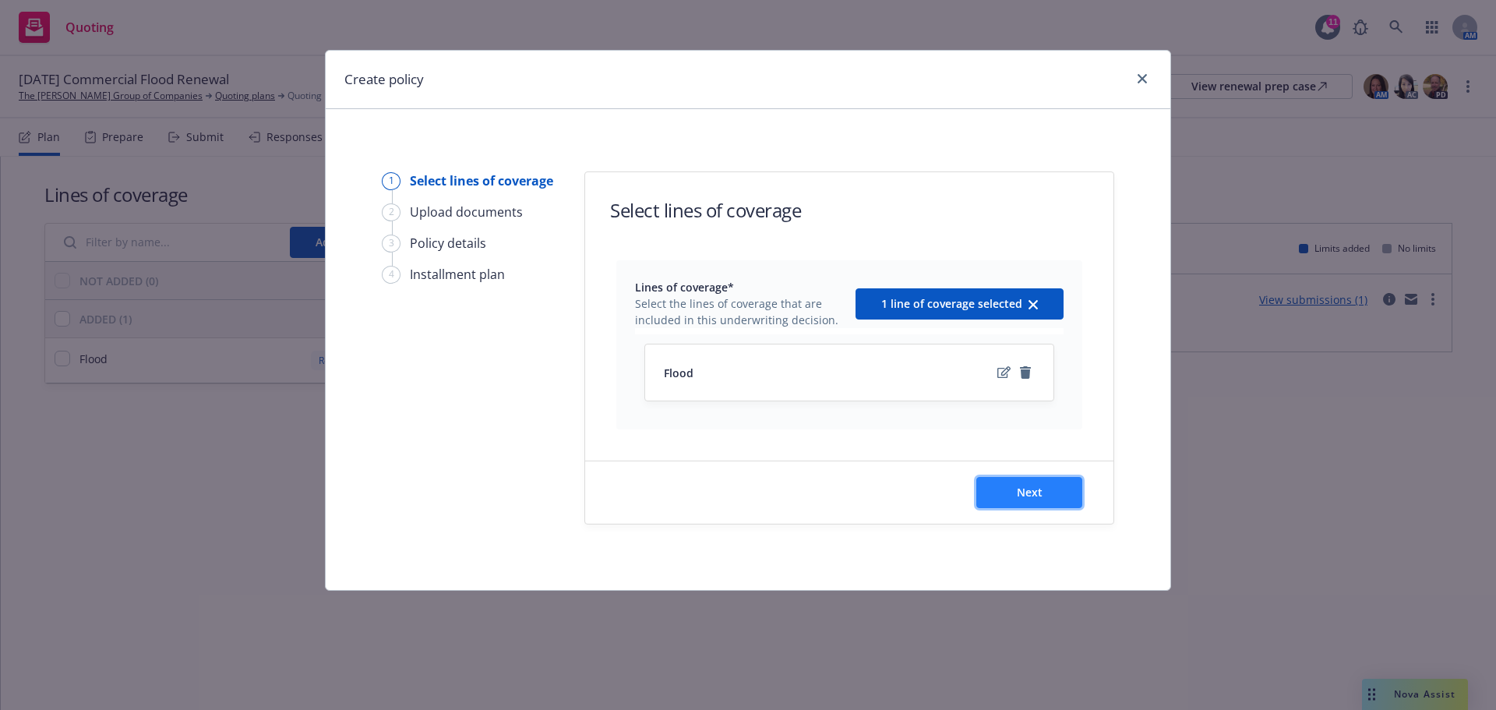
click at [1045, 492] on button "Next" at bounding box center [1029, 492] width 106 height 31
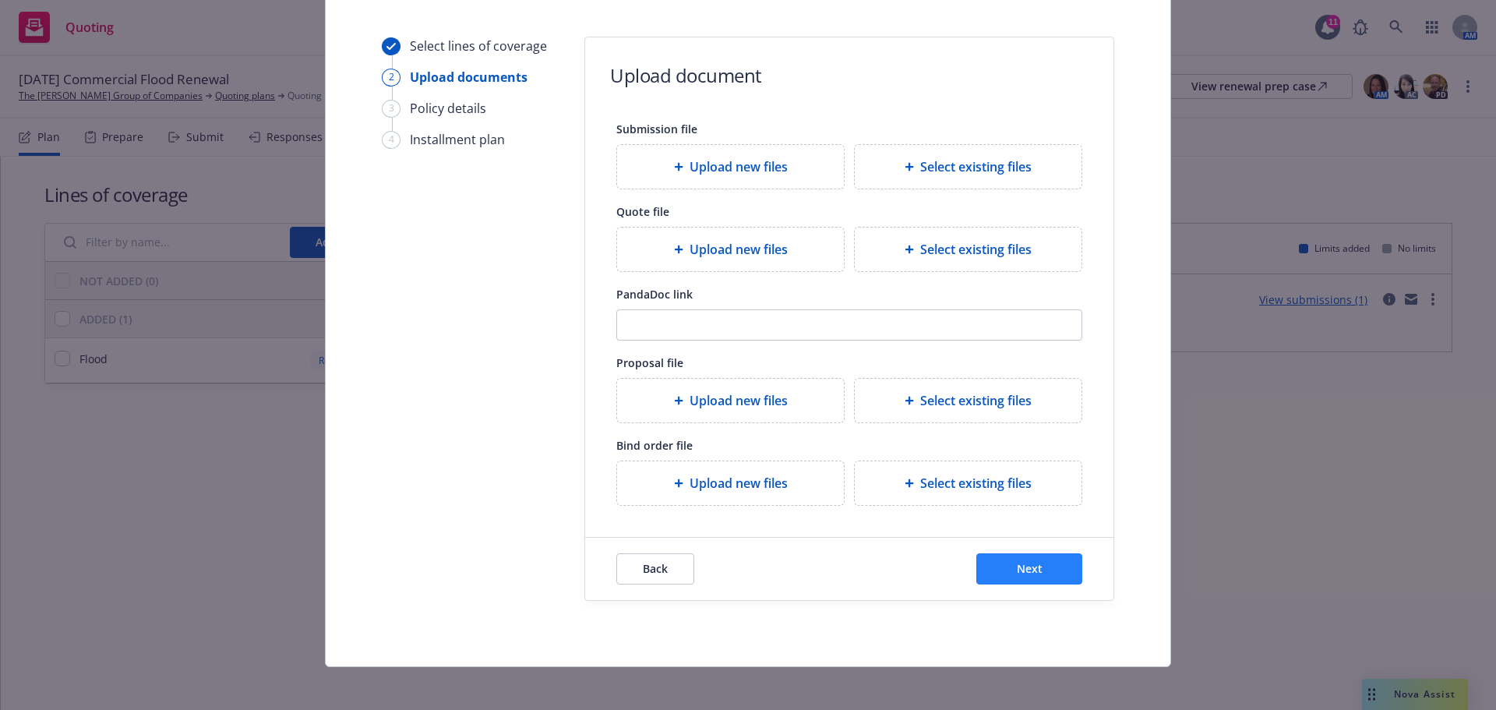
scroll to position [142, 0]
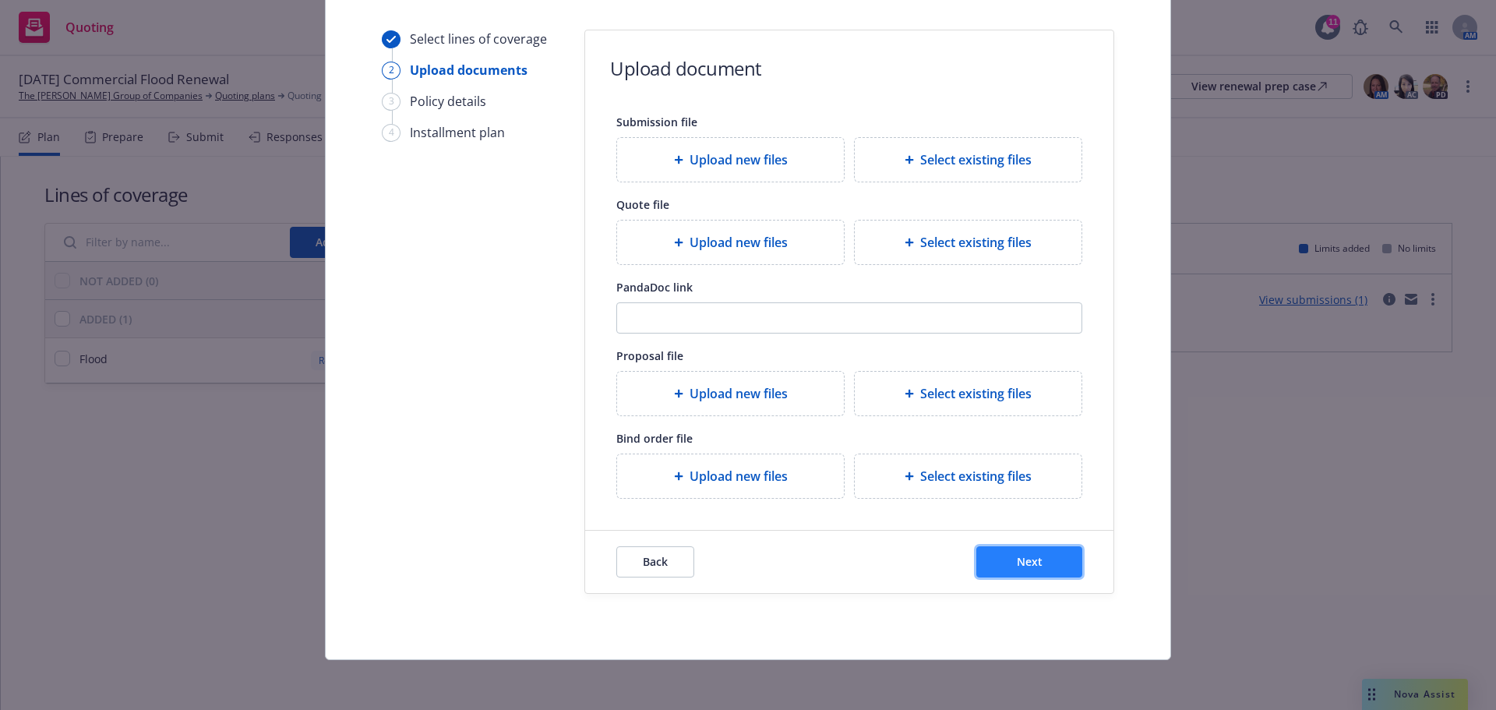
click at [1014, 553] on button "Next" at bounding box center [1029, 561] width 106 height 31
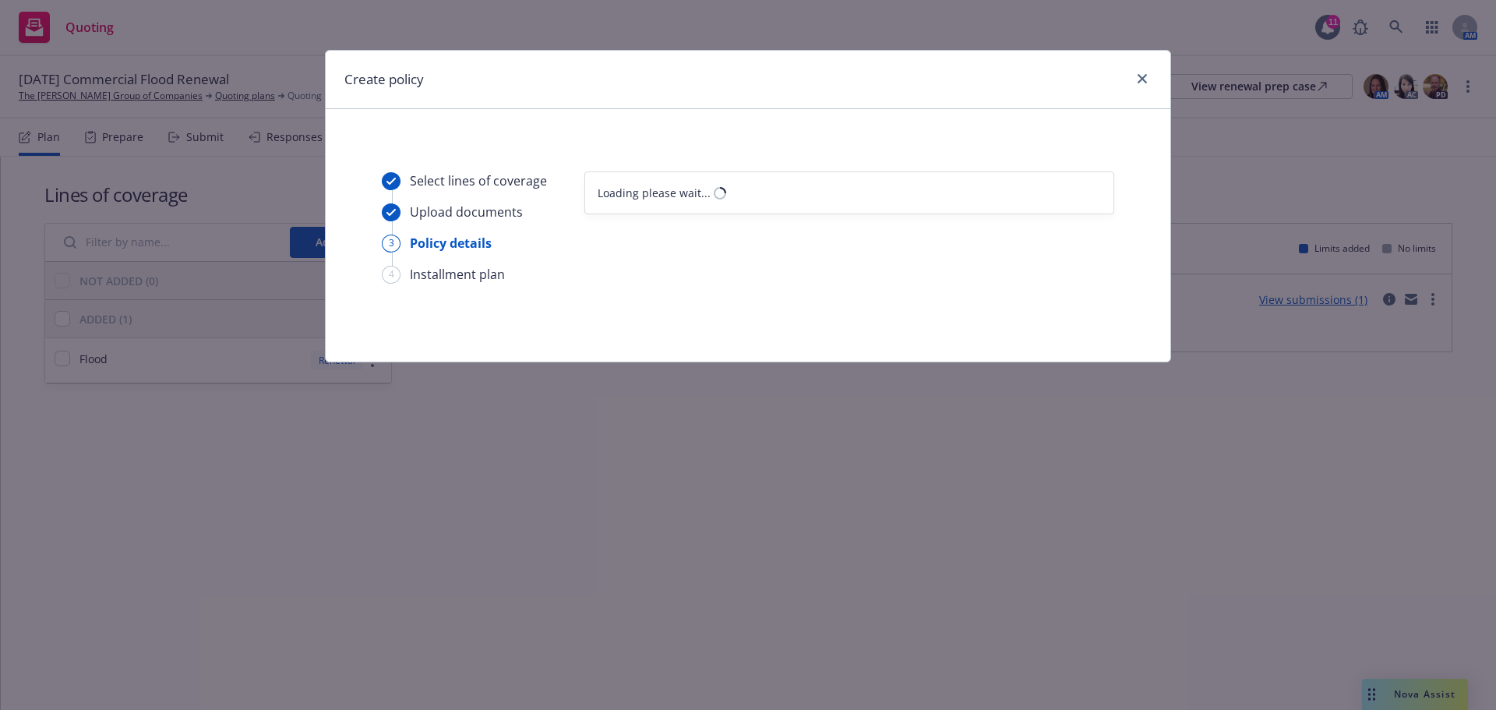
scroll to position [0, 0]
select select "12"
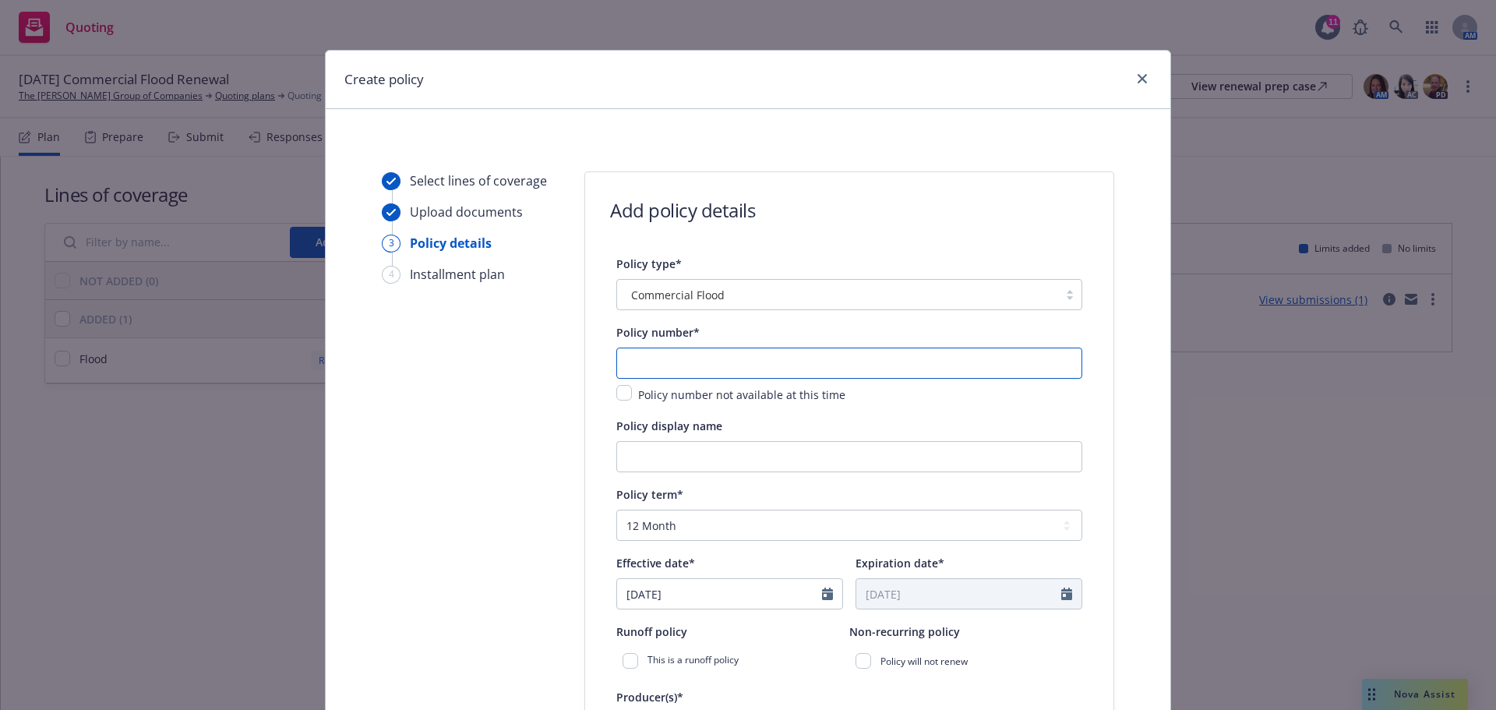
click at [648, 372] on input "text" at bounding box center [849, 362] width 466 height 31
paste input "04 1151034414 12"
click at [637, 363] on input "04 1151034414 12" at bounding box center [849, 362] width 466 height 31
click at [640, 366] on input "04 1151034414 12" at bounding box center [849, 362] width 466 height 31
click at [638, 366] on input "04 1151034414 12" at bounding box center [849, 362] width 466 height 31
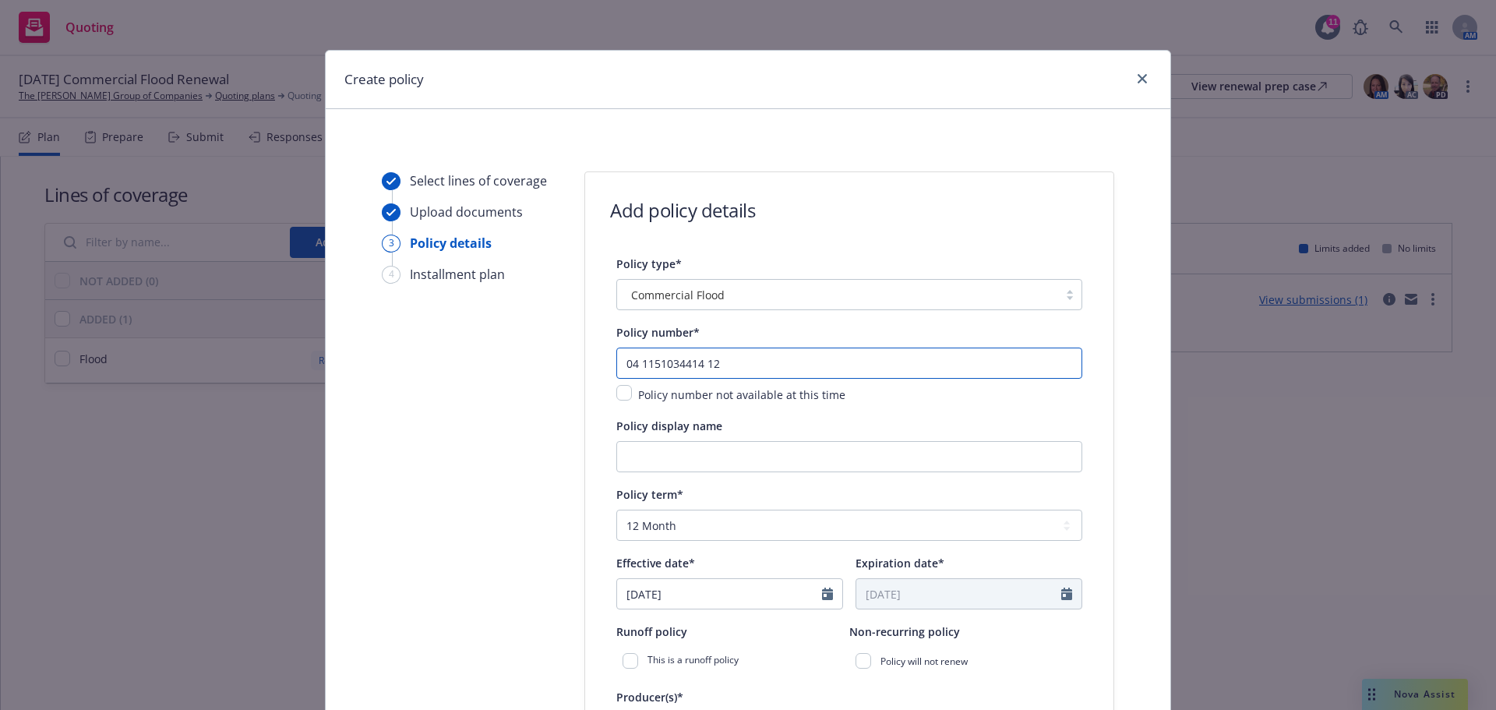
click at [637, 367] on input "04 1151034414 12" at bounding box center [849, 362] width 466 height 31
type input "041151034414 12"
click at [679, 468] on input "Policy display name" at bounding box center [849, 456] width 466 height 31
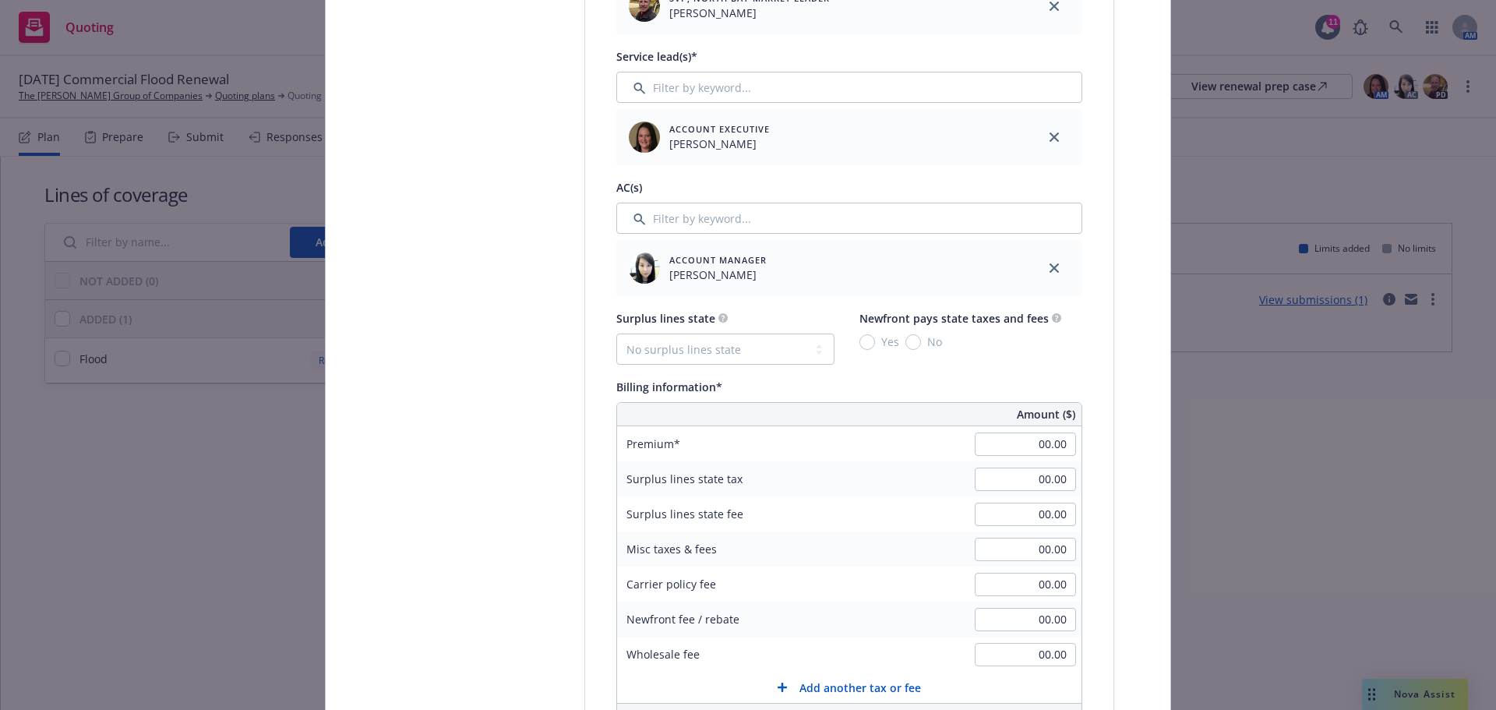
scroll to position [779, 0]
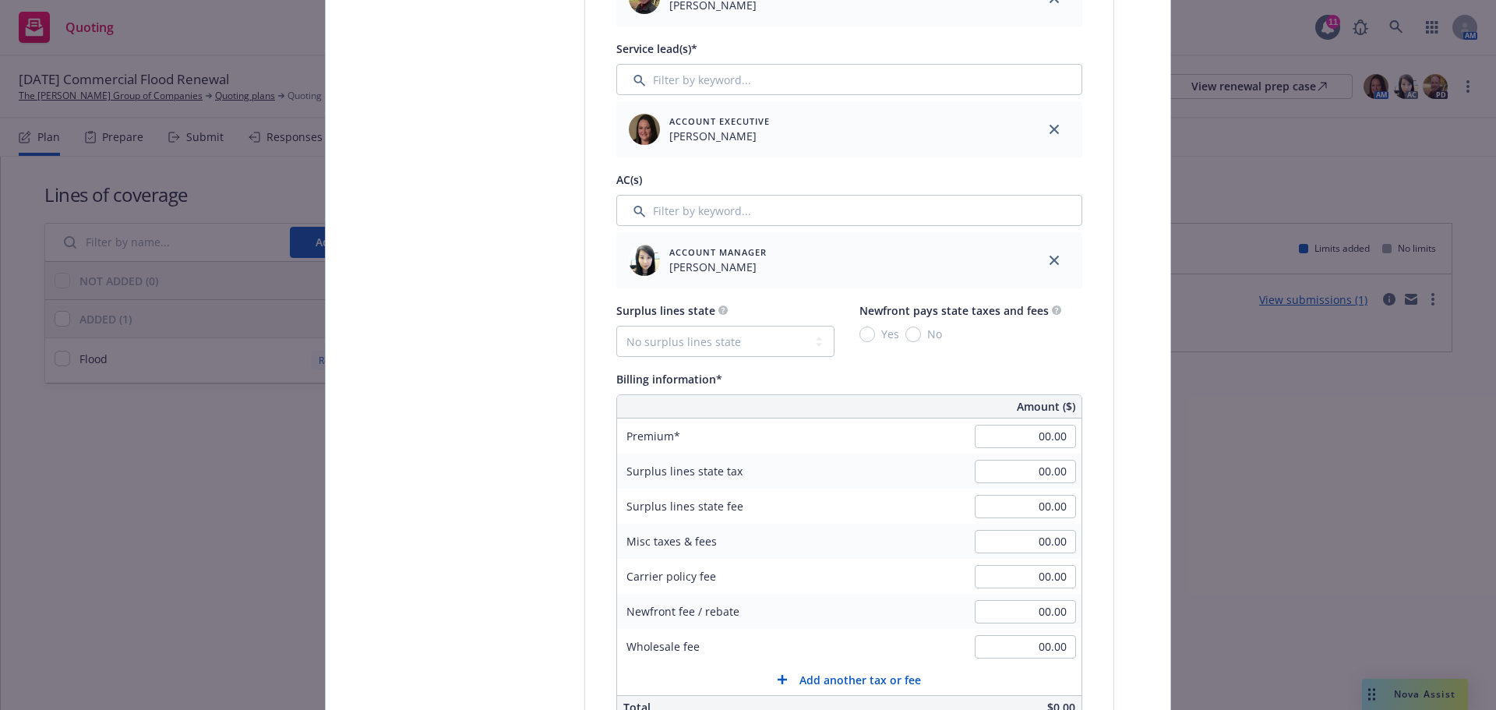
type input "11.2.25-26 Flood Policy"
click at [1017, 443] on input "00.00" at bounding box center [1025, 436] width 101 height 23
type input "1,533.00"
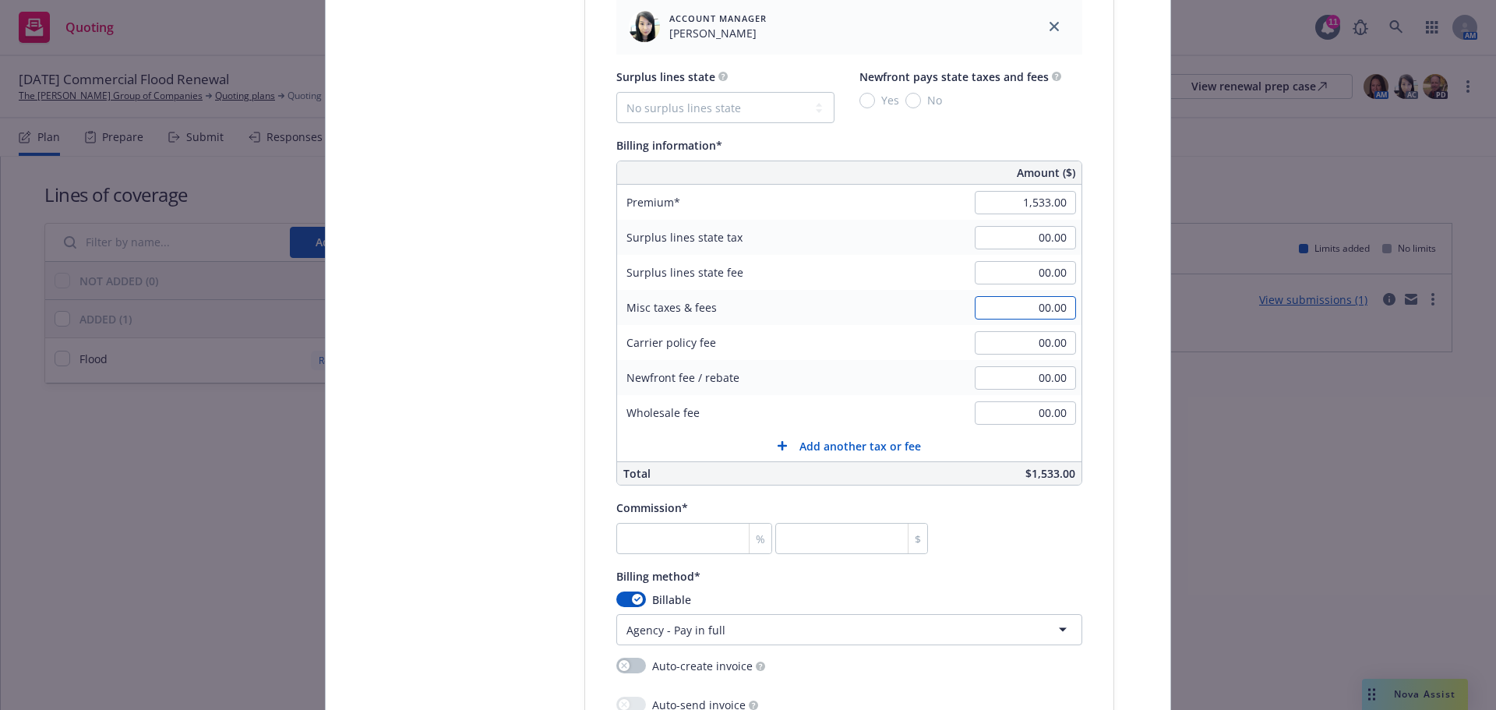
click at [1014, 305] on input "00.00" at bounding box center [1025, 307] width 101 height 23
type input "573.00"
click at [647, 523] on input "number" at bounding box center [694, 538] width 156 height 31
type input "1"
type input "15.33"
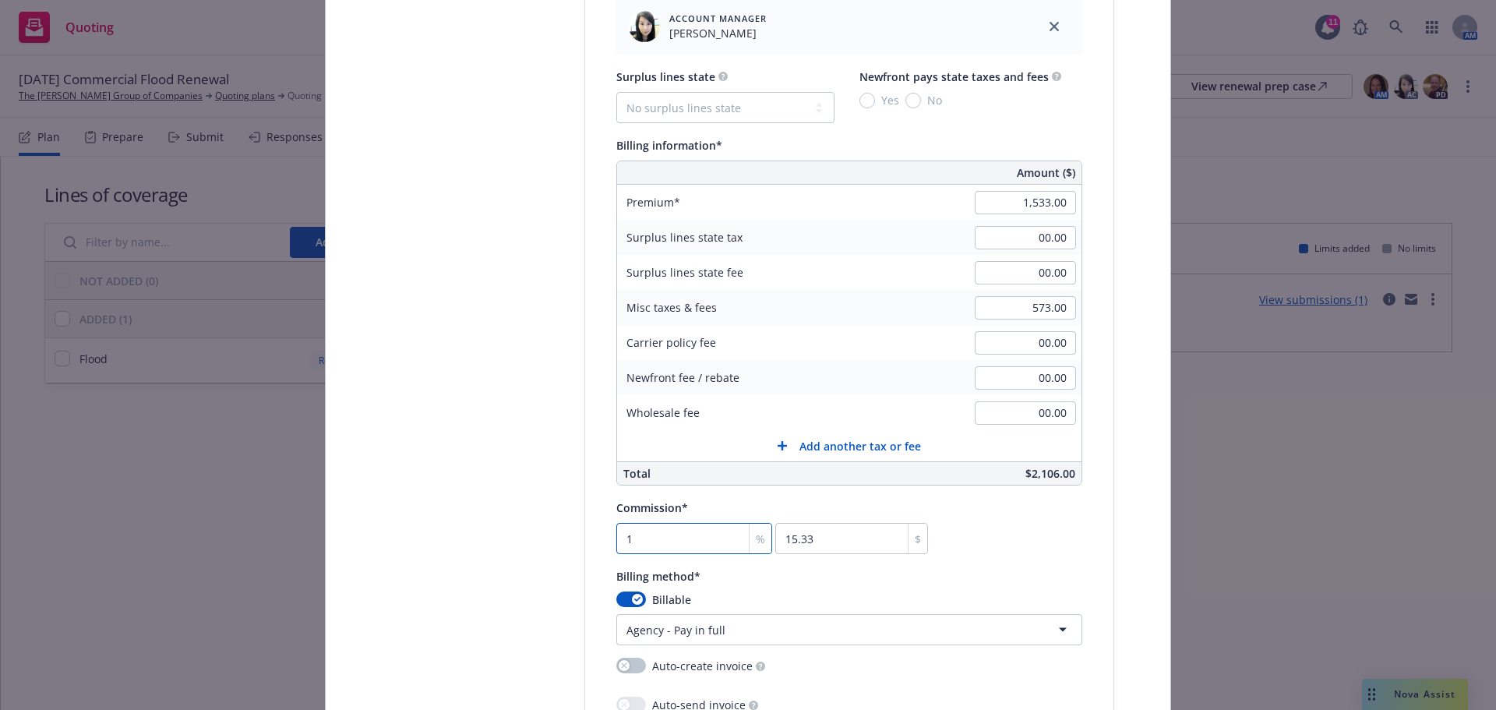
type input "15"
type input "229.95"
type input "15"
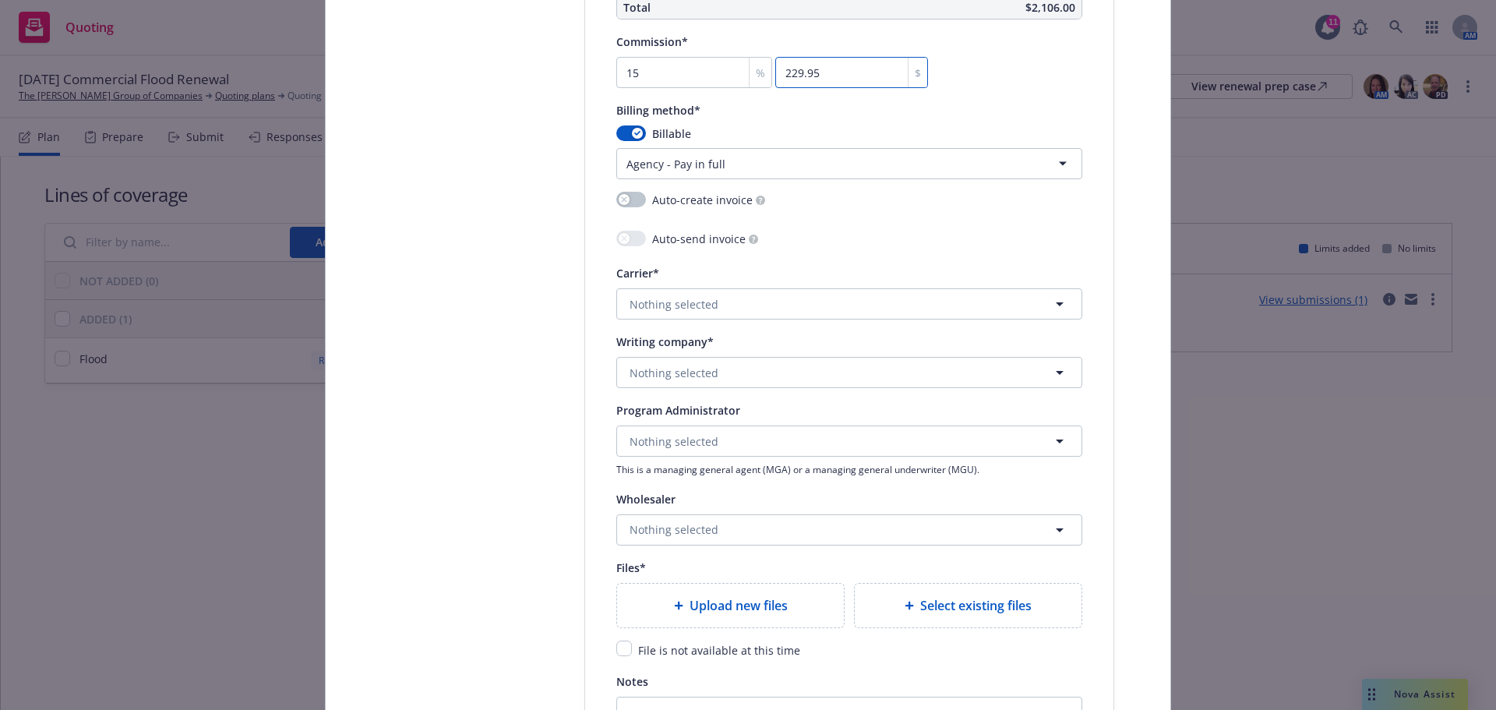
scroll to position [1480, 0]
click at [658, 379] on span "Nothing selected" at bounding box center [674, 371] width 89 height 16
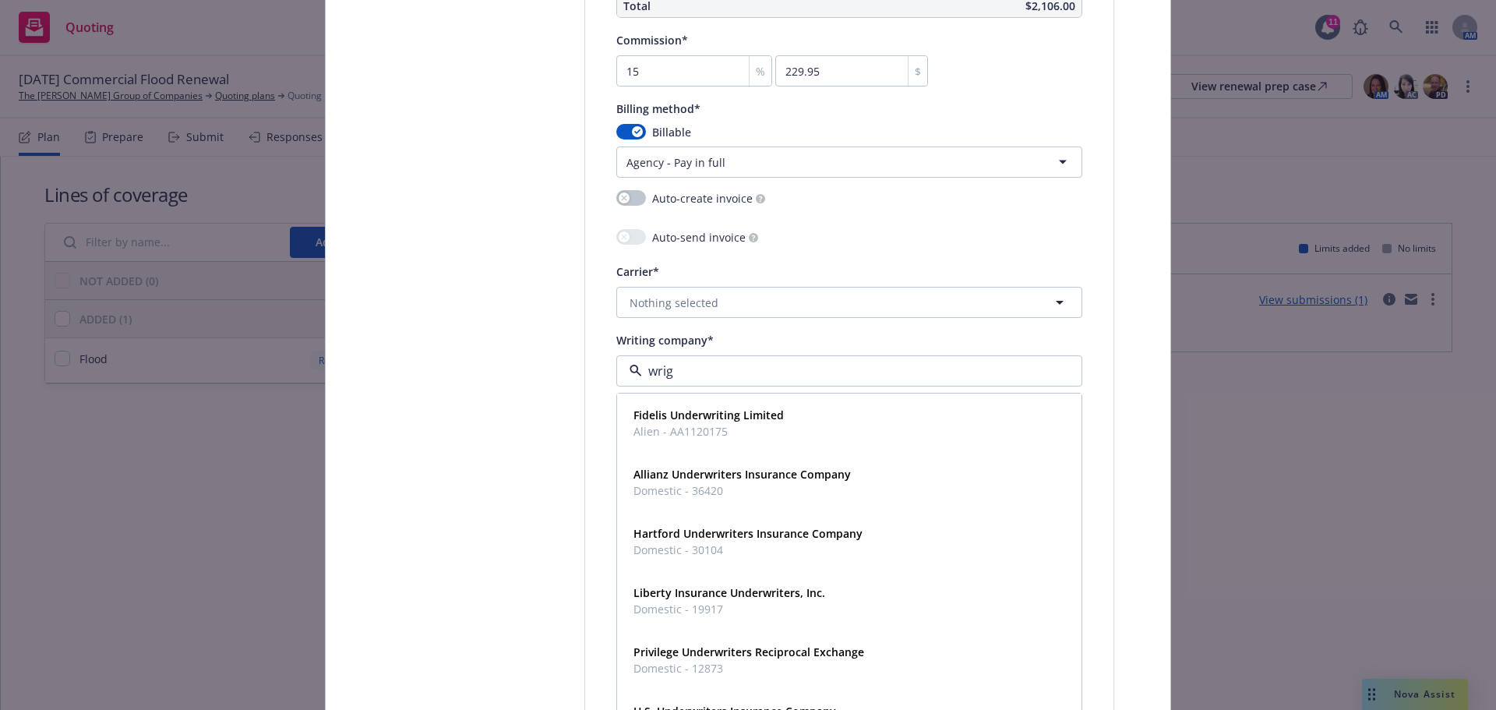
type input "wrigh"
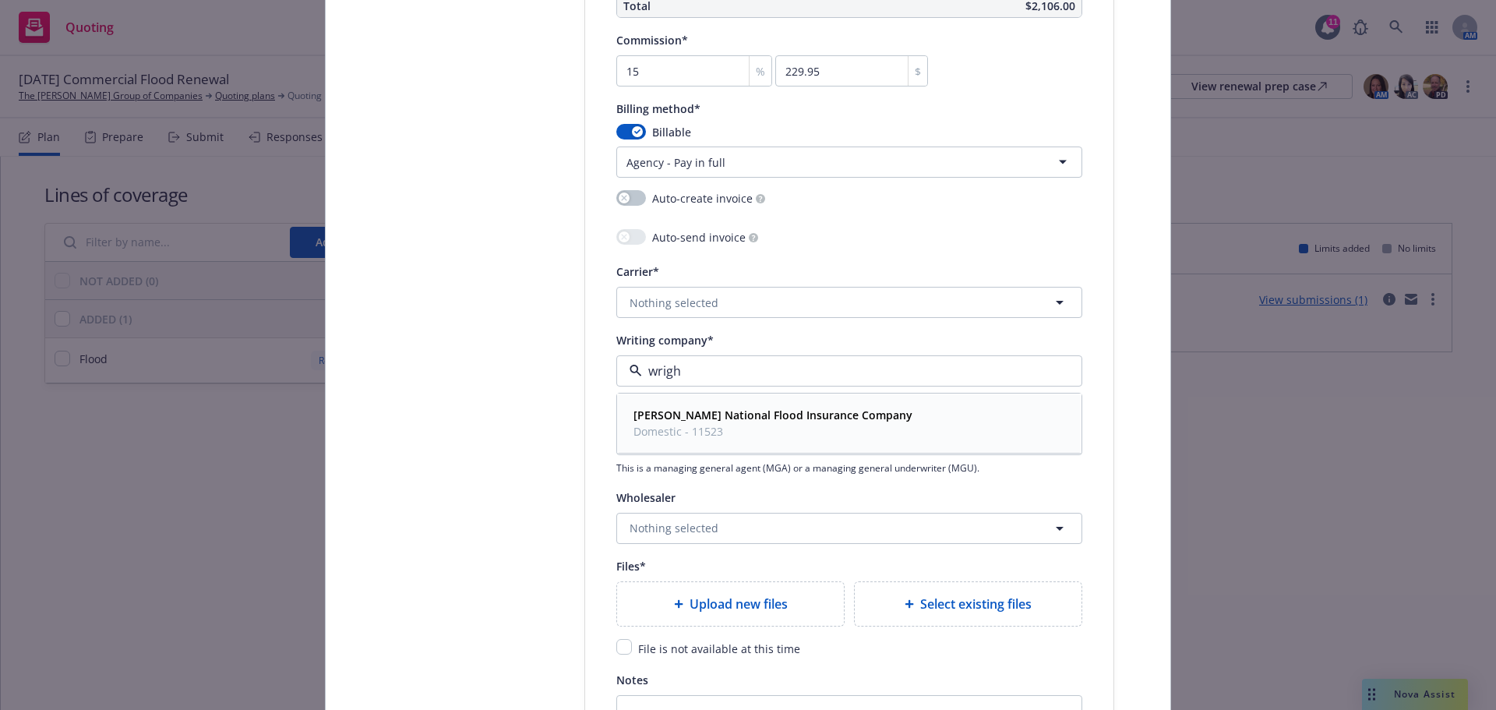
click at [679, 418] on strong "Wright National Flood Insurance Company" at bounding box center [772, 414] width 279 height 15
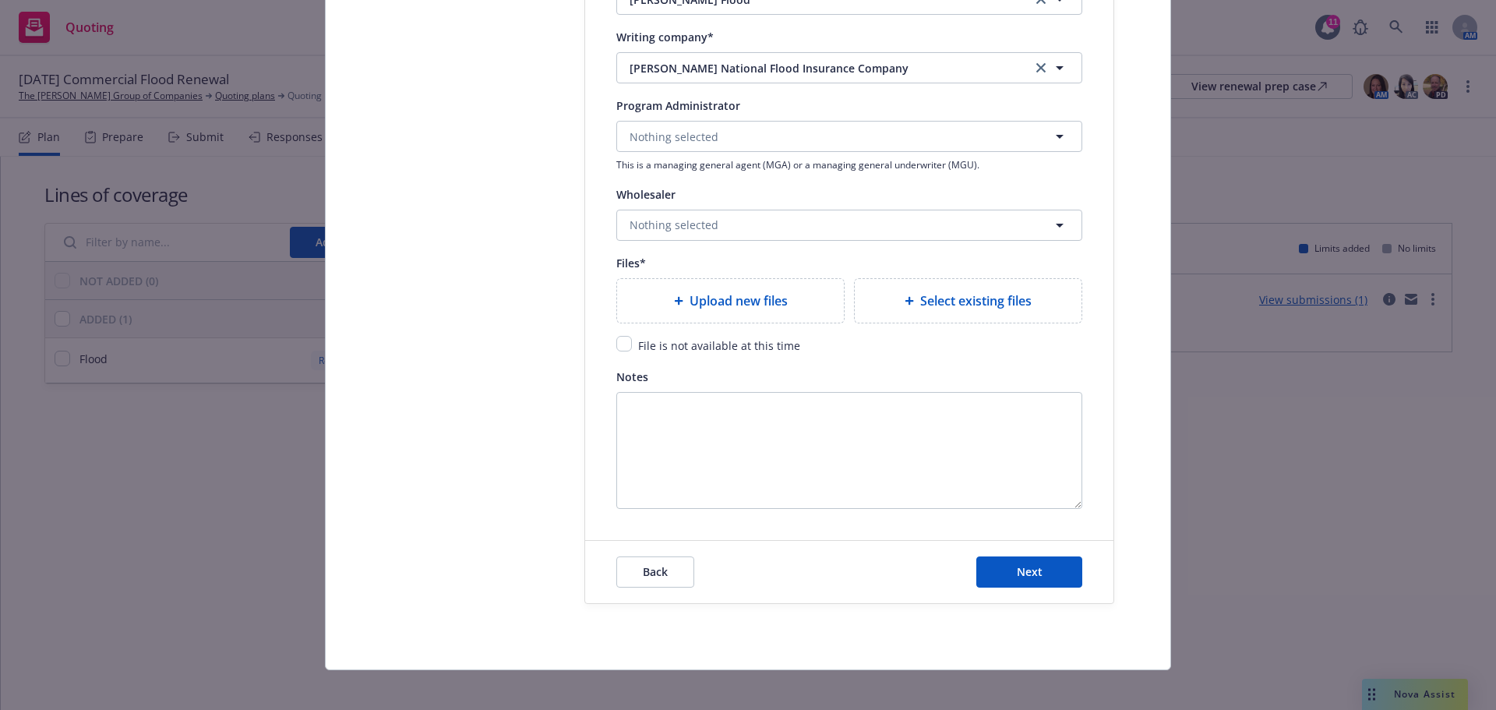
scroll to position [1792, 0]
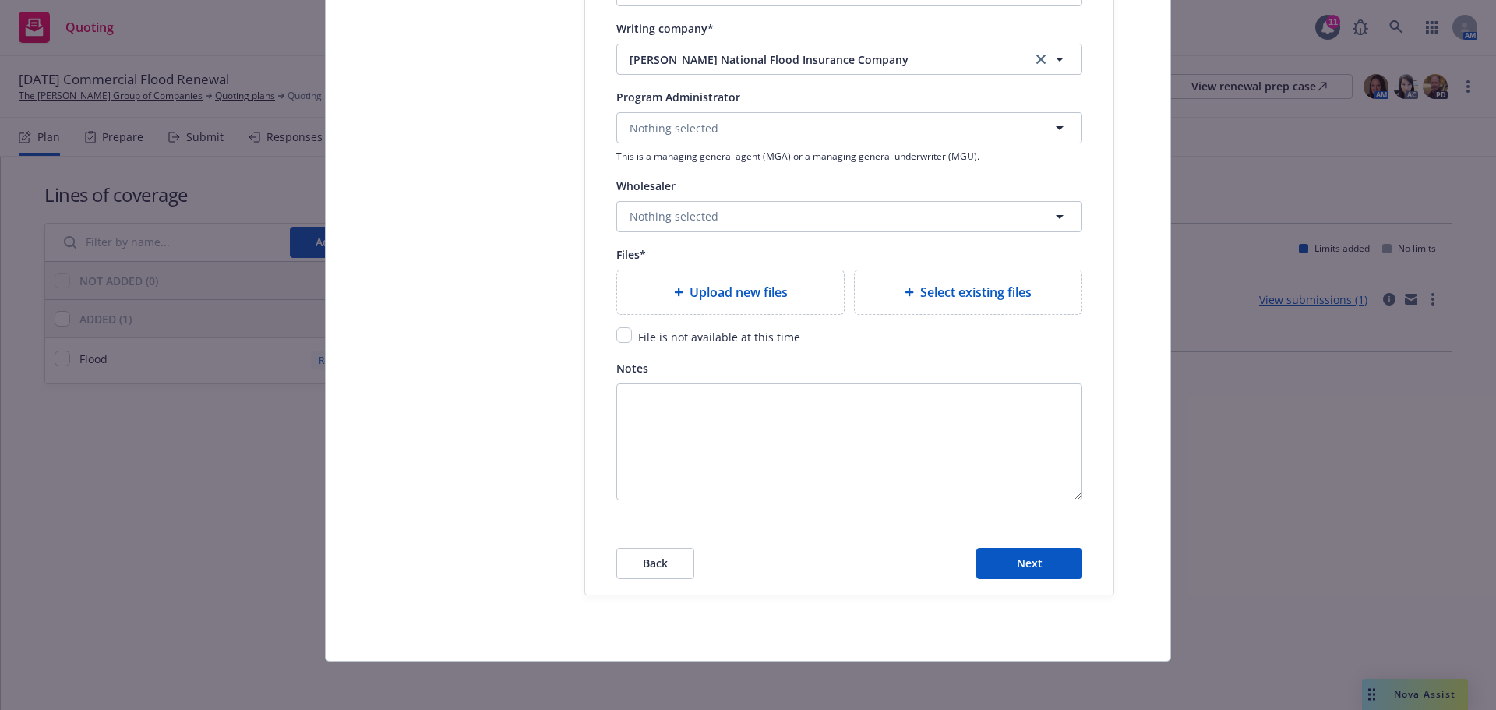
click at [1007, 299] on span "Select existing files" at bounding box center [975, 292] width 111 height 19
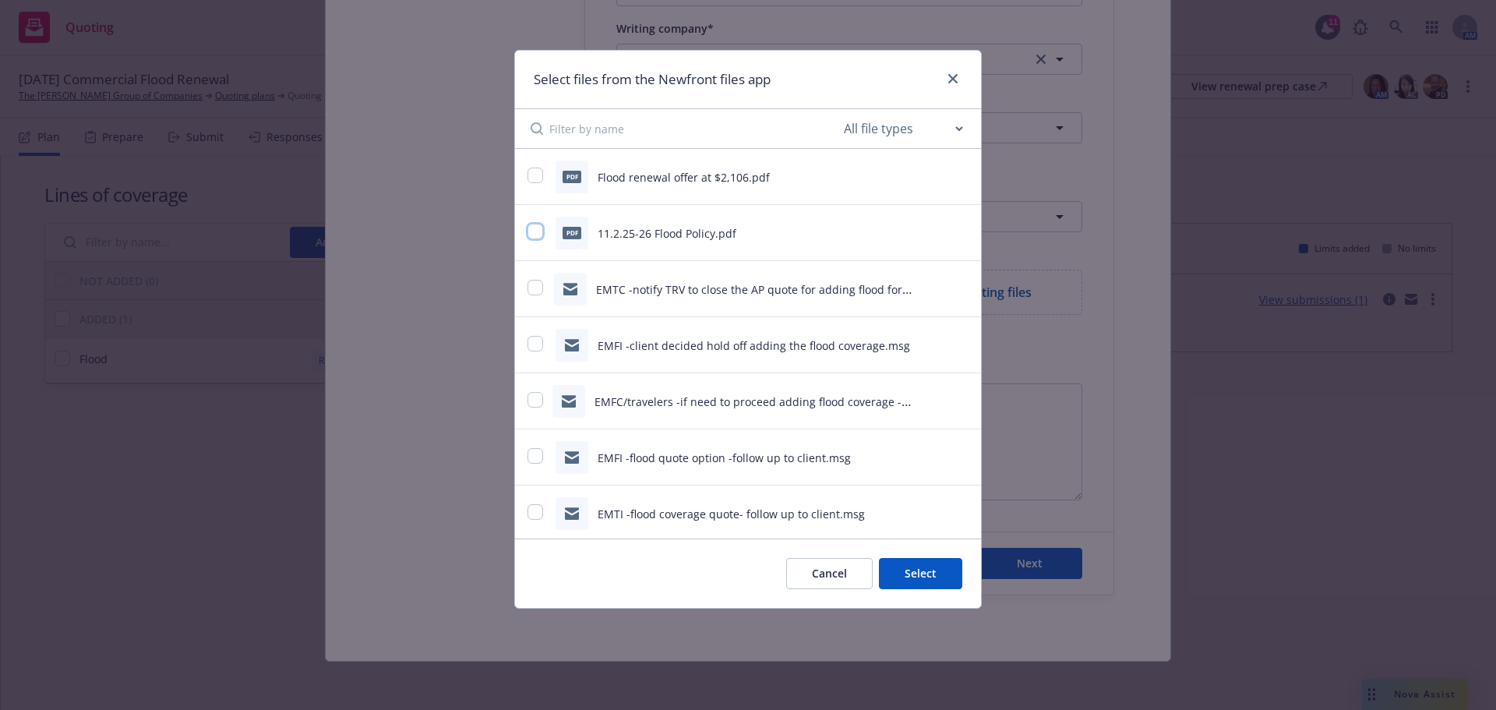
click at [538, 232] on input "checkbox" at bounding box center [535, 232] width 16 height 16
checkbox input "true"
click at [902, 566] on button "Select 1 file" at bounding box center [906, 573] width 112 height 31
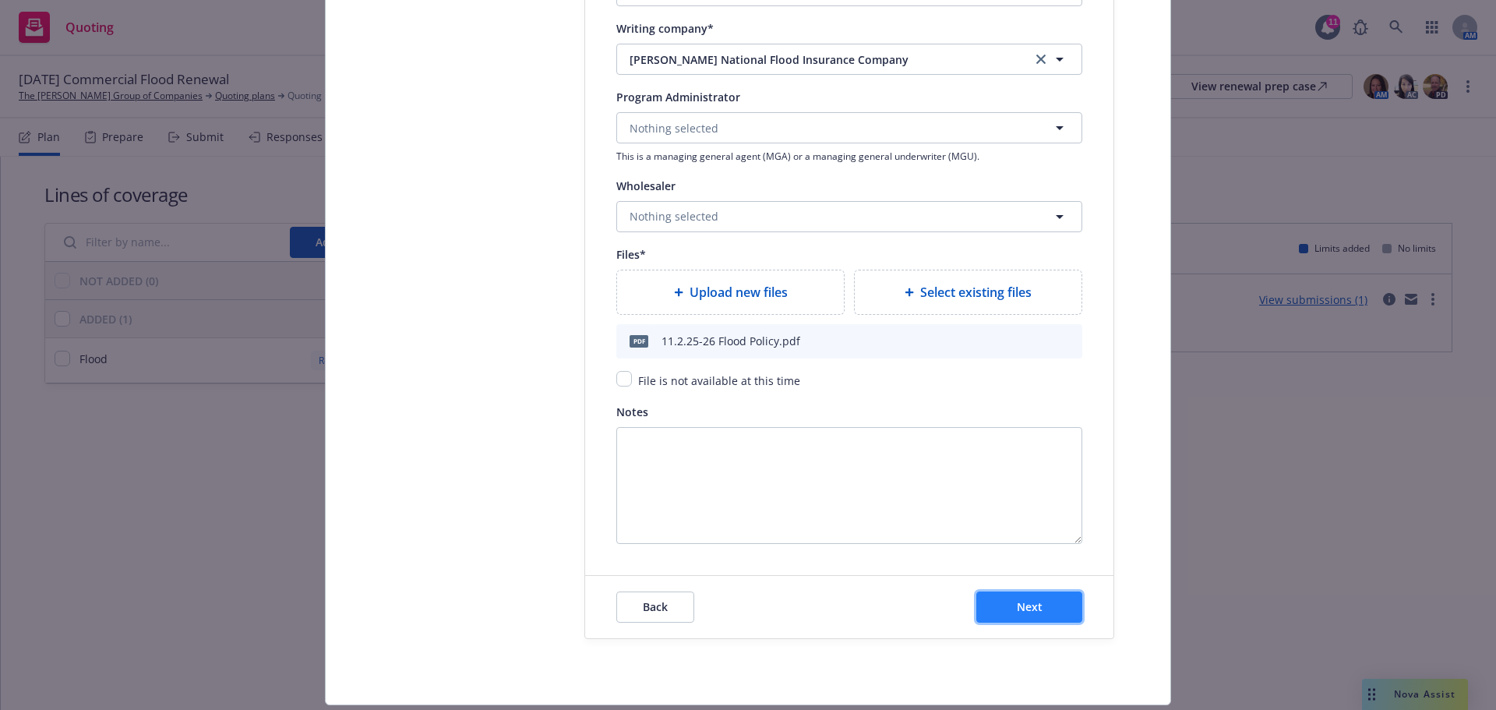
click at [1028, 610] on span "Next" at bounding box center [1030, 606] width 26 height 15
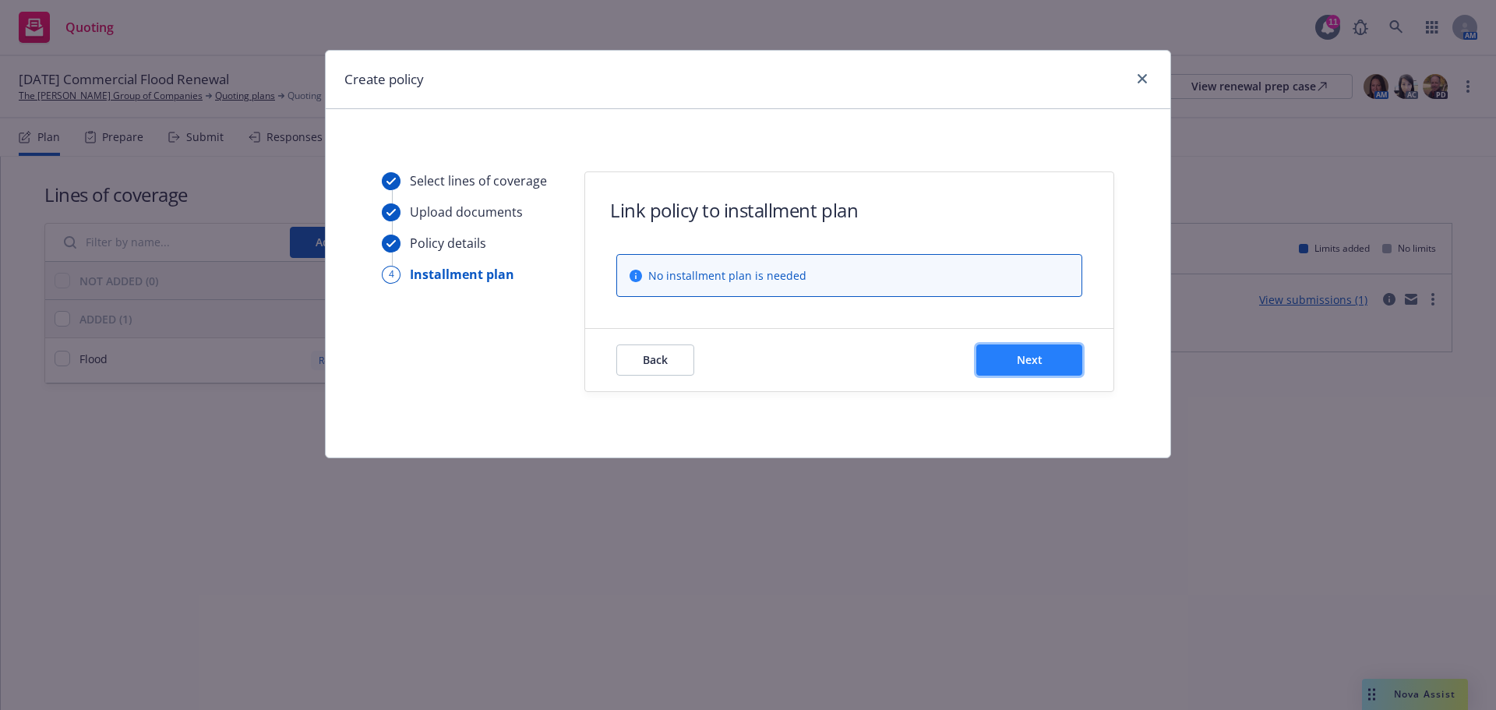
click at [1007, 362] on button "Next" at bounding box center [1029, 359] width 106 height 31
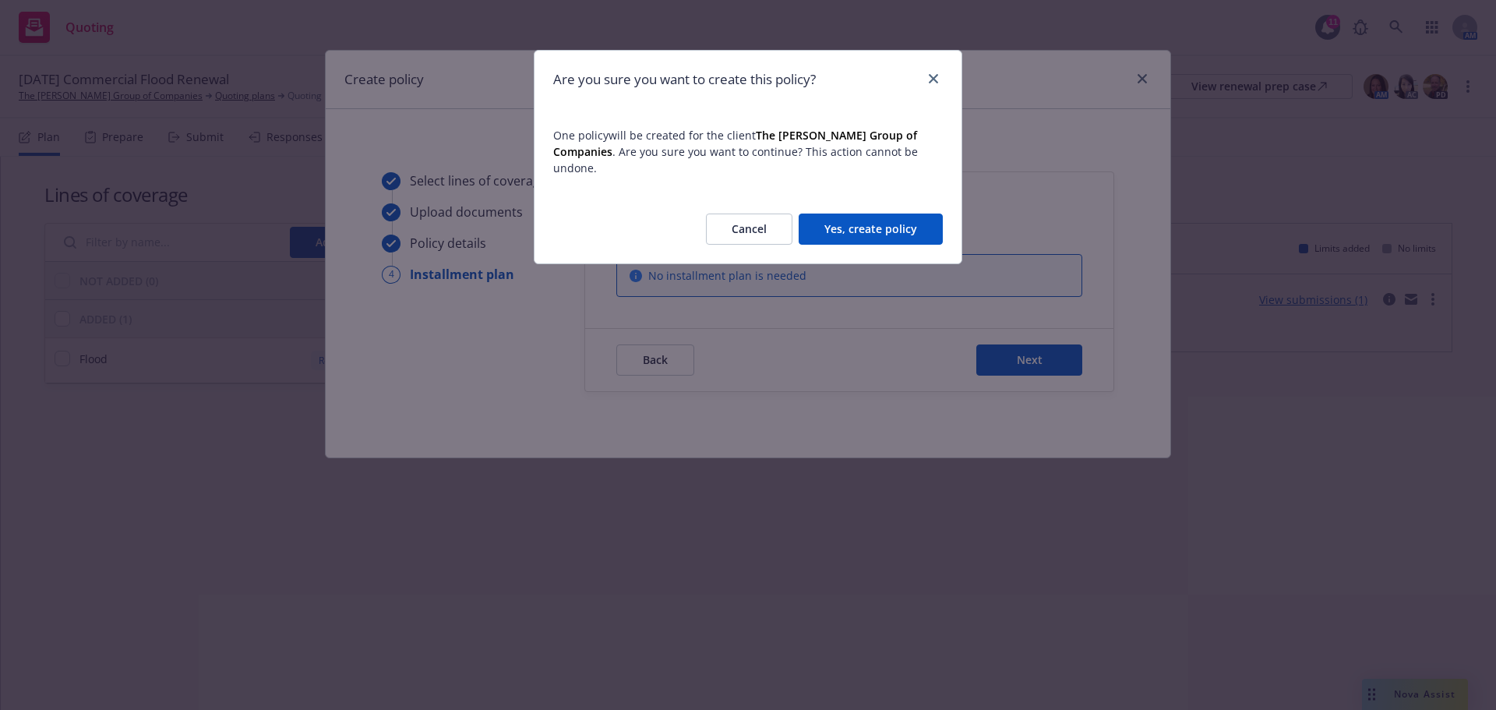
click at [859, 213] on button "Yes, create policy" at bounding box center [871, 228] width 144 height 31
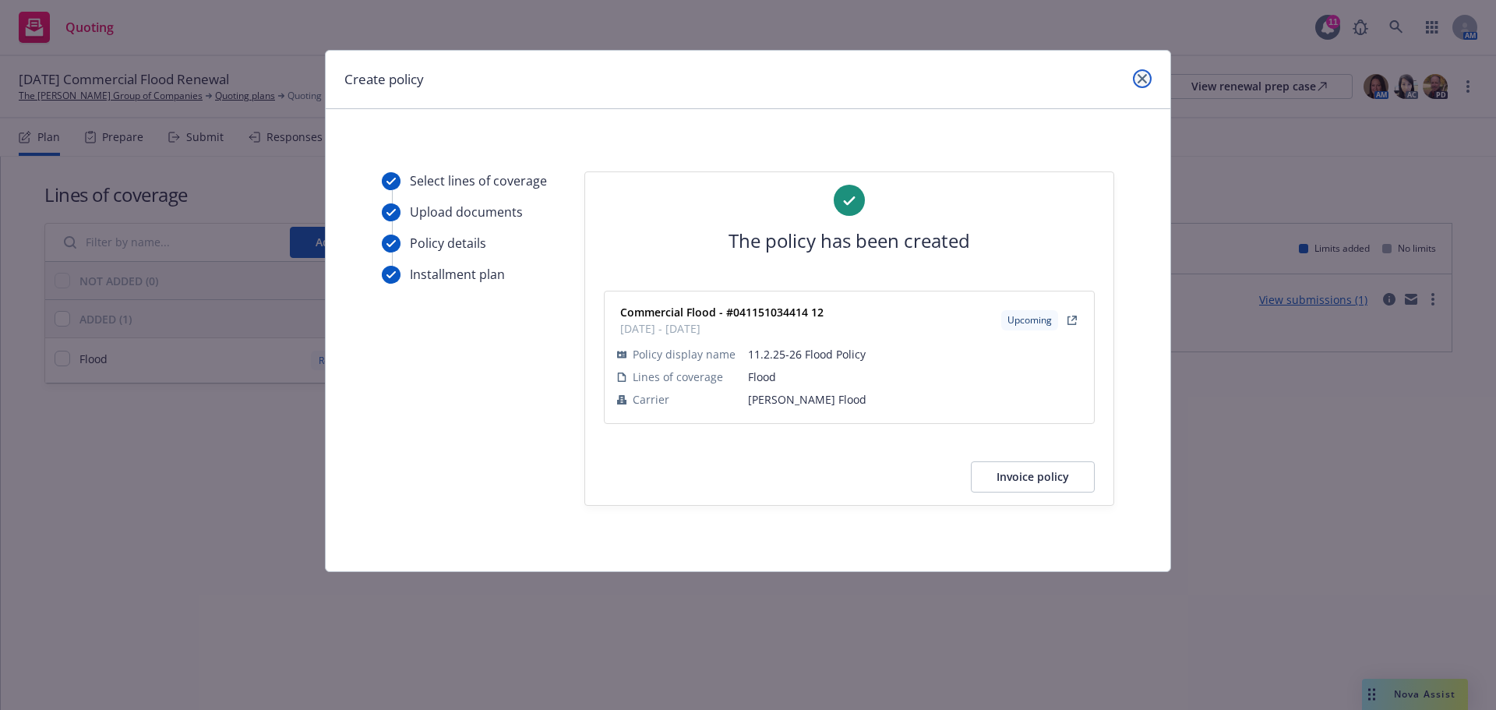
click at [1141, 82] on icon "close" at bounding box center [1142, 78] width 9 height 9
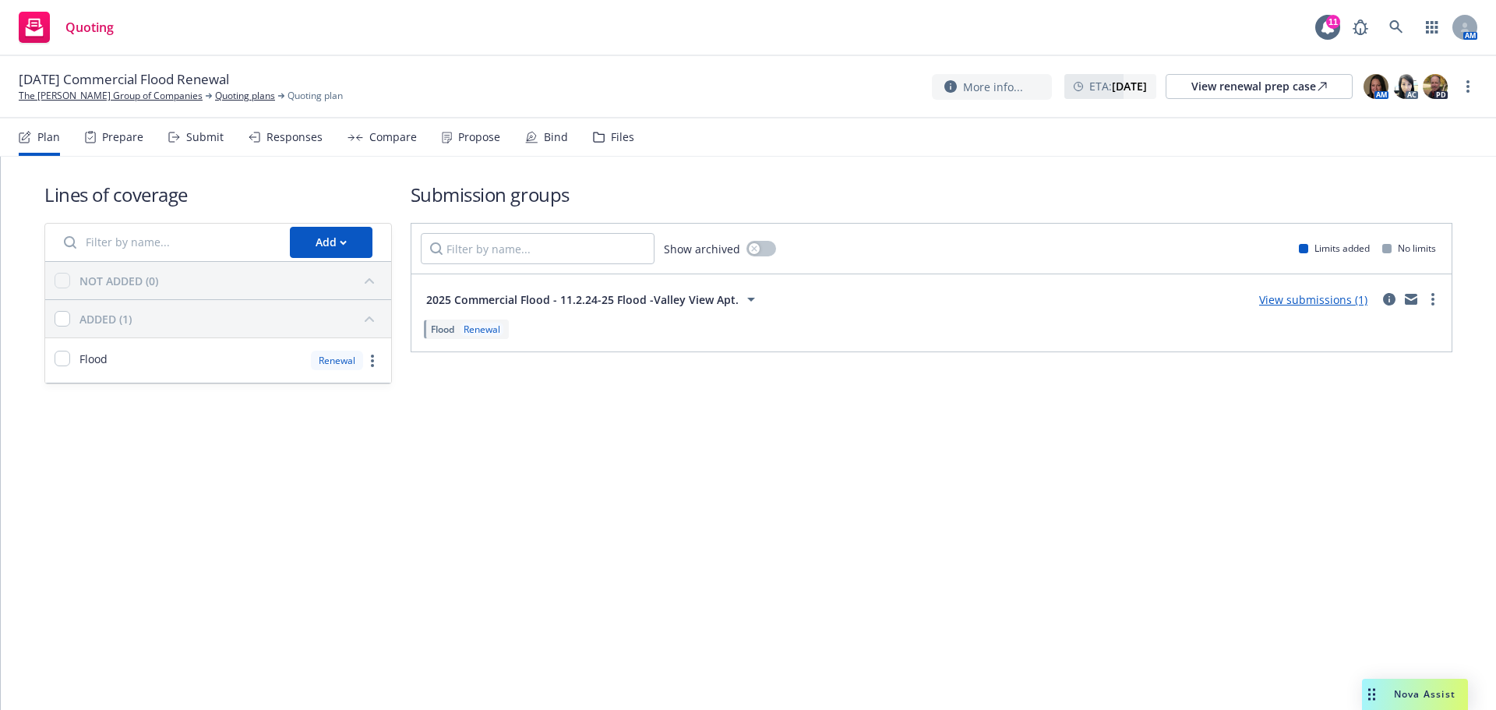
click at [602, 136] on div "Files" at bounding box center [613, 136] width 41 height 37
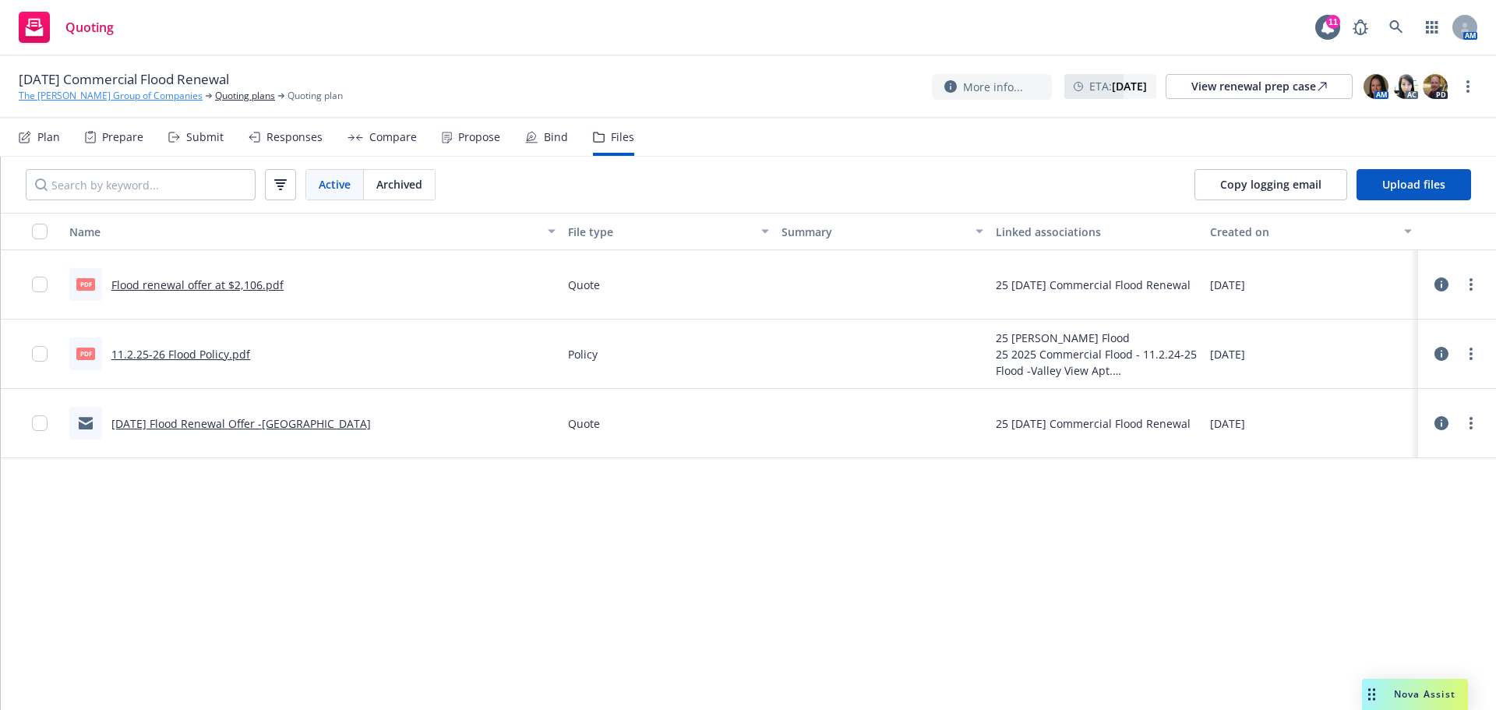
click at [133, 98] on link "The [PERSON_NAME] Group of Companies" at bounding box center [111, 96] width 184 height 14
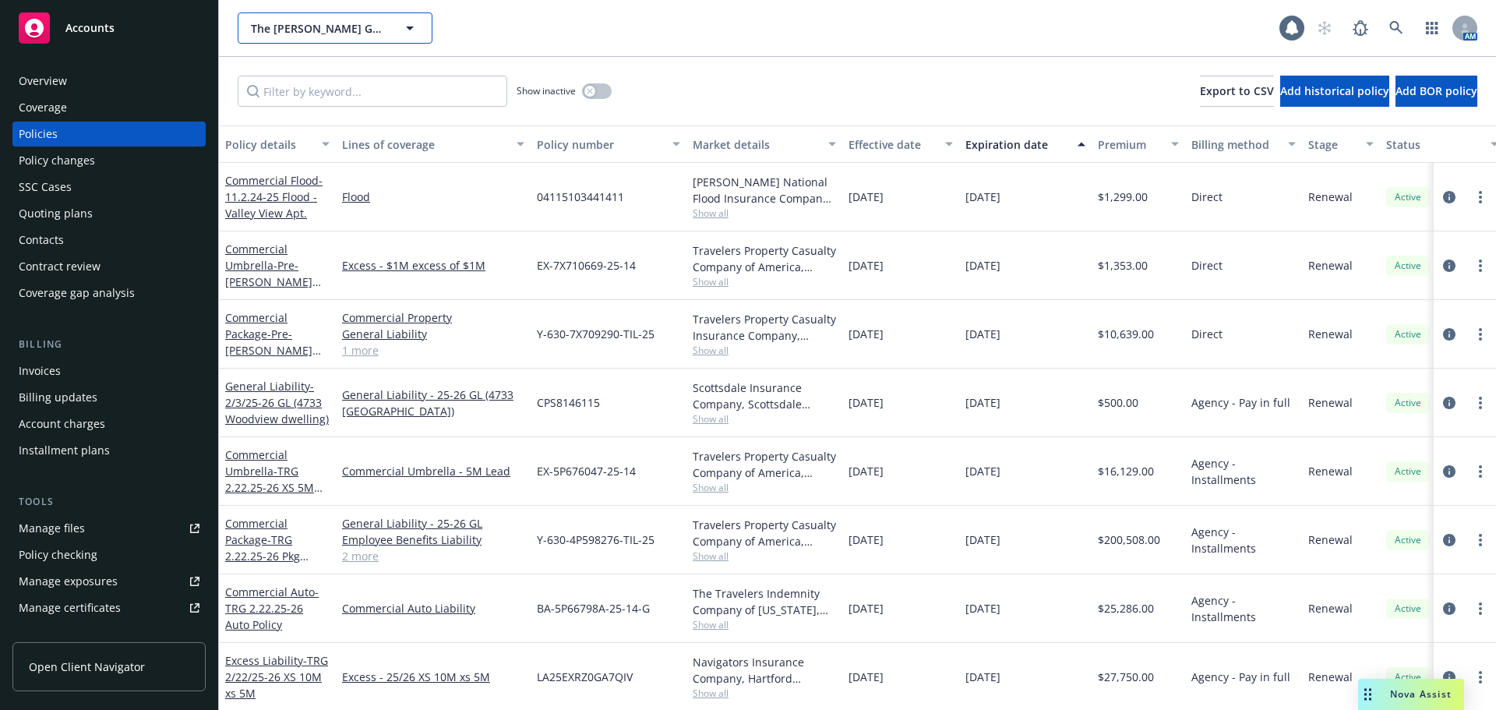
click at [289, 30] on span "The [PERSON_NAME] Group of Companies" at bounding box center [318, 28] width 135 height 16
type input "frontier"
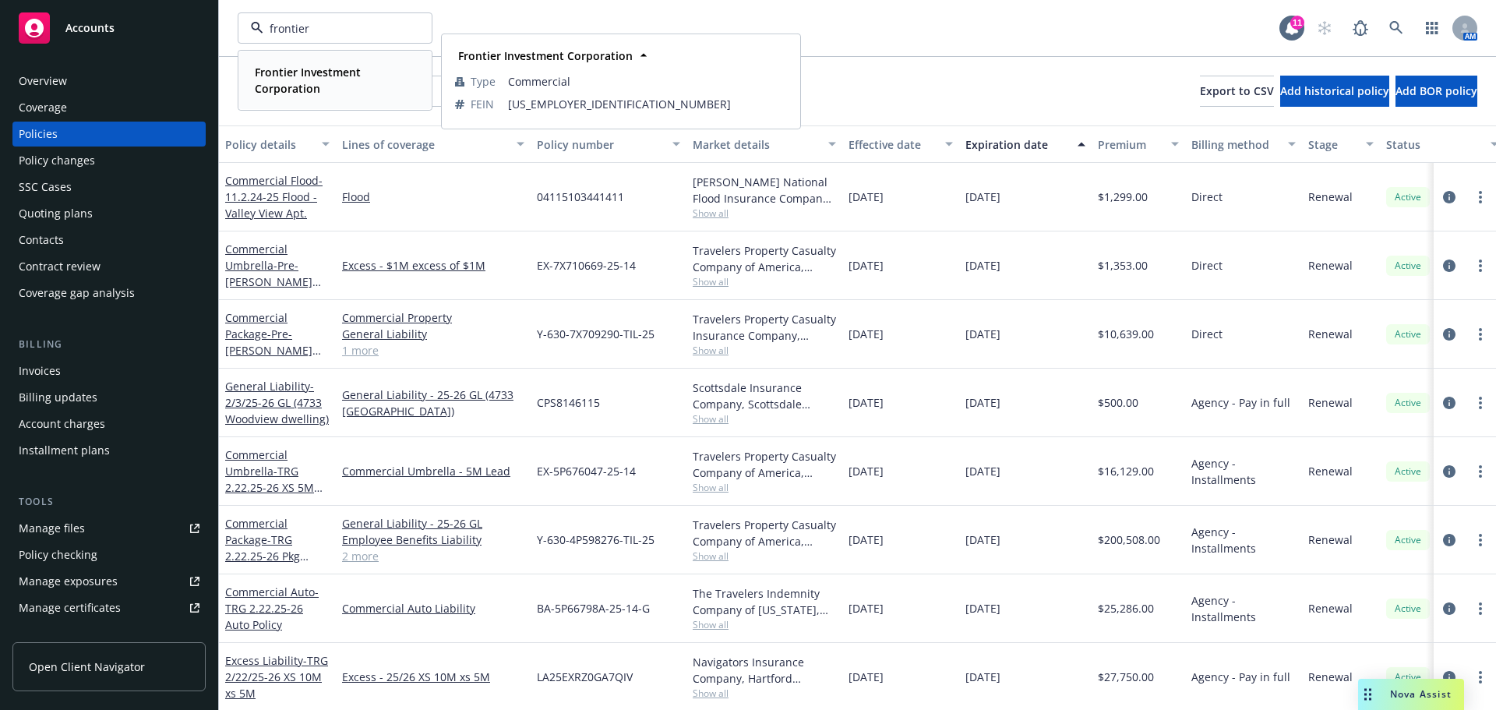
click at [283, 81] on strong "Frontier Investment Corporation" at bounding box center [308, 80] width 106 height 31
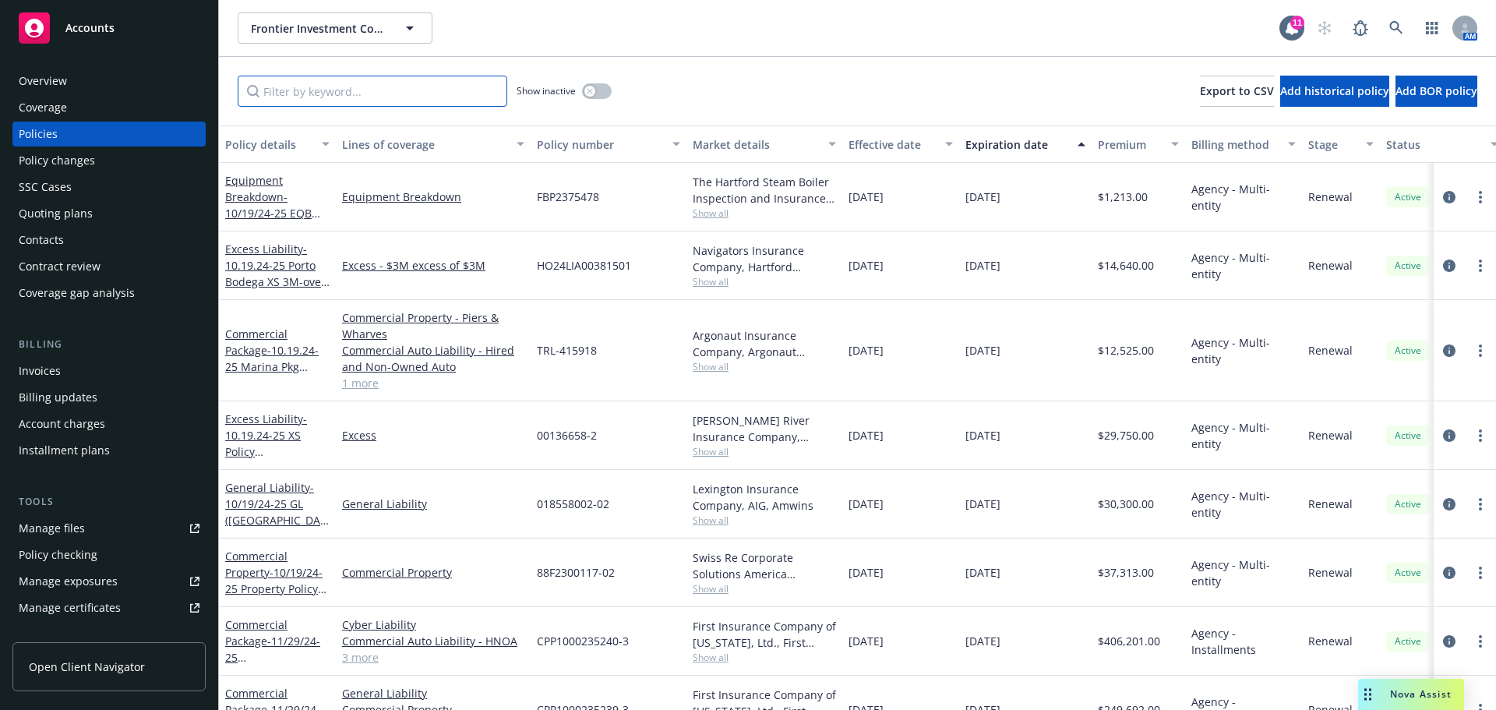
click at [284, 87] on input "Filter by keyword..." at bounding box center [373, 91] width 270 height 31
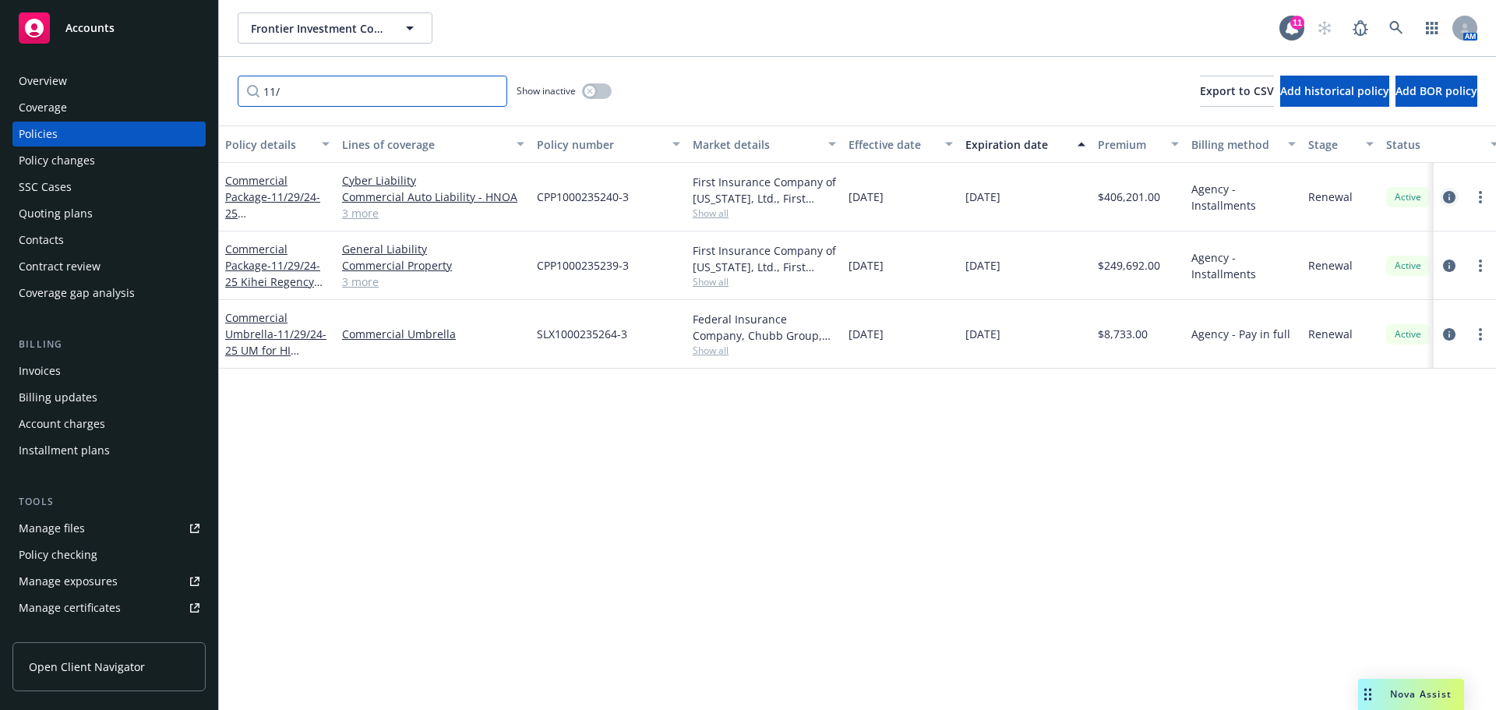
type input "11/"
click at [1452, 199] on icon "circleInformation" at bounding box center [1449, 197] width 12 height 12
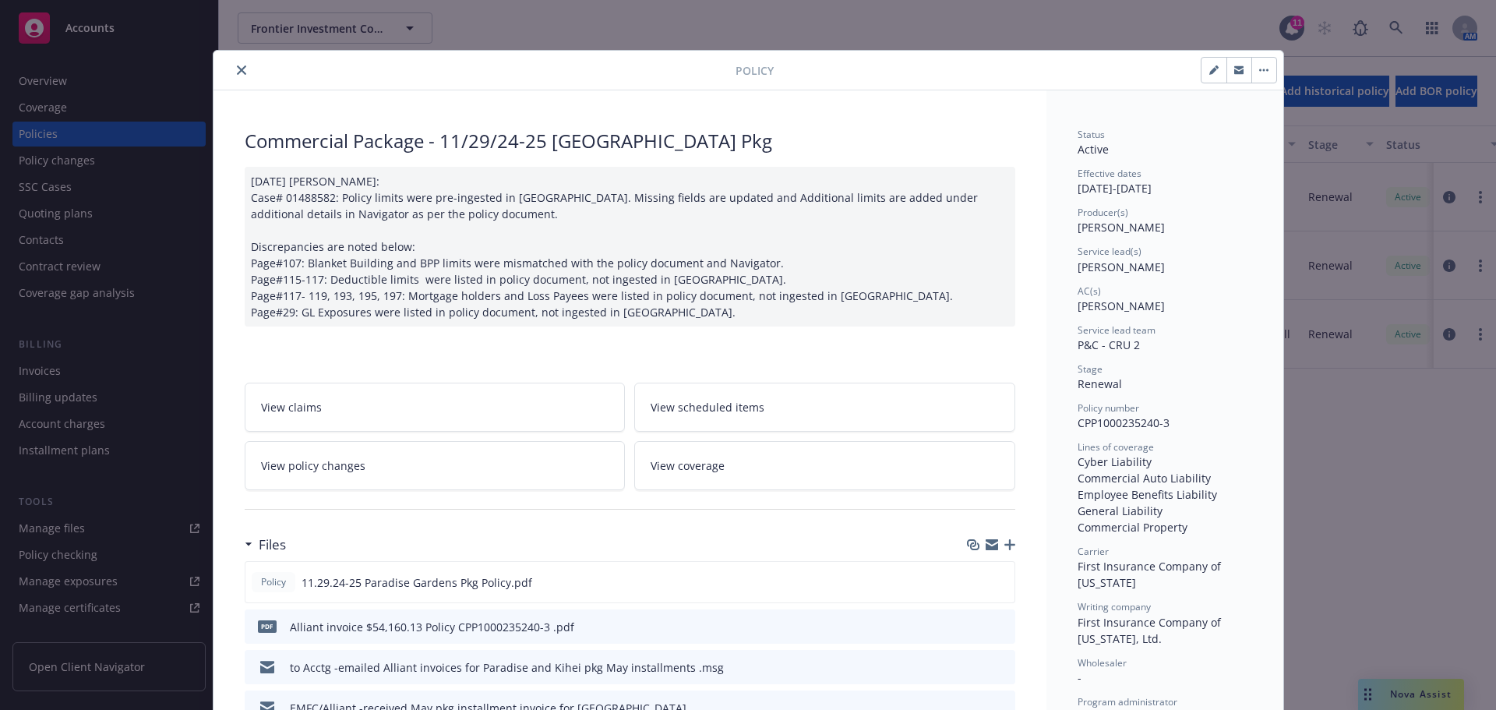
click at [232, 71] on button "close" at bounding box center [241, 70] width 19 height 19
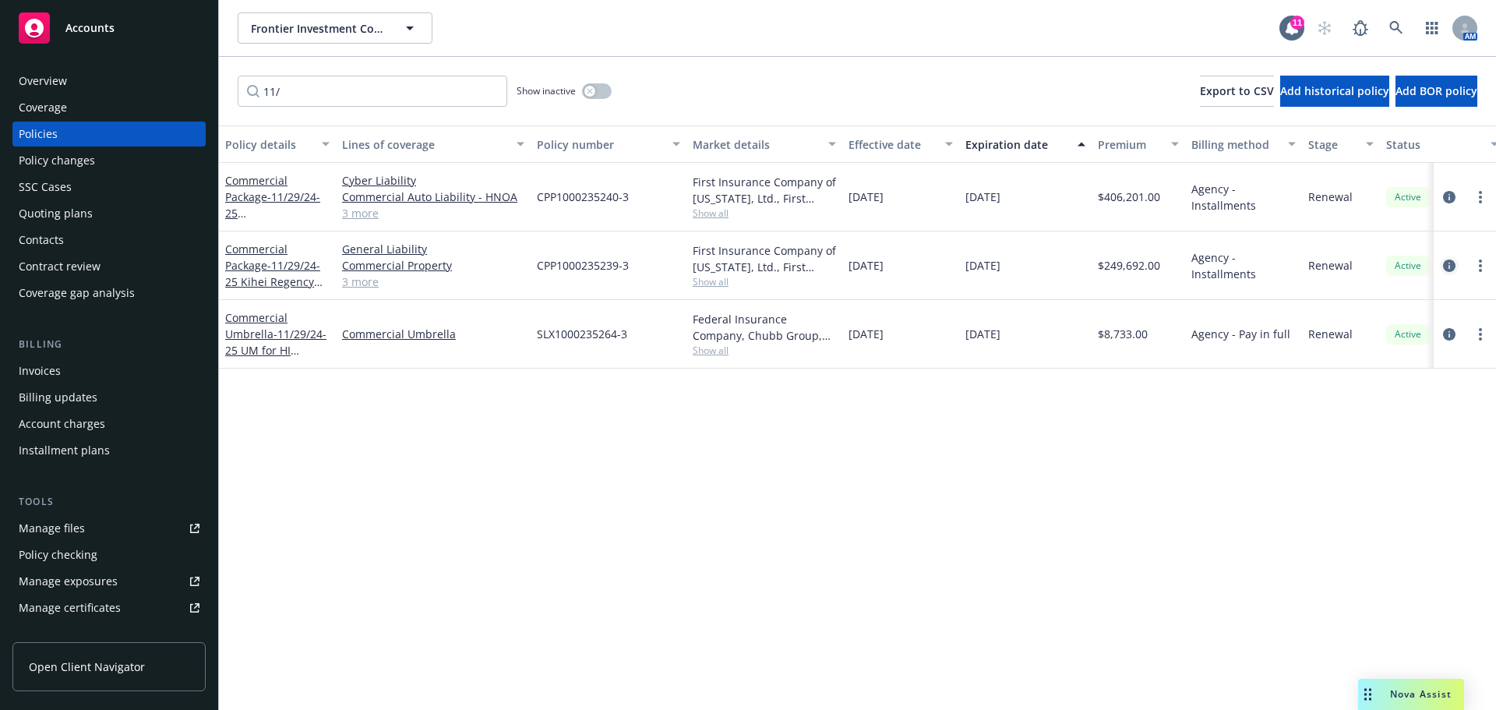
click at [1447, 266] on icon "circleInformation" at bounding box center [1449, 265] width 12 height 12
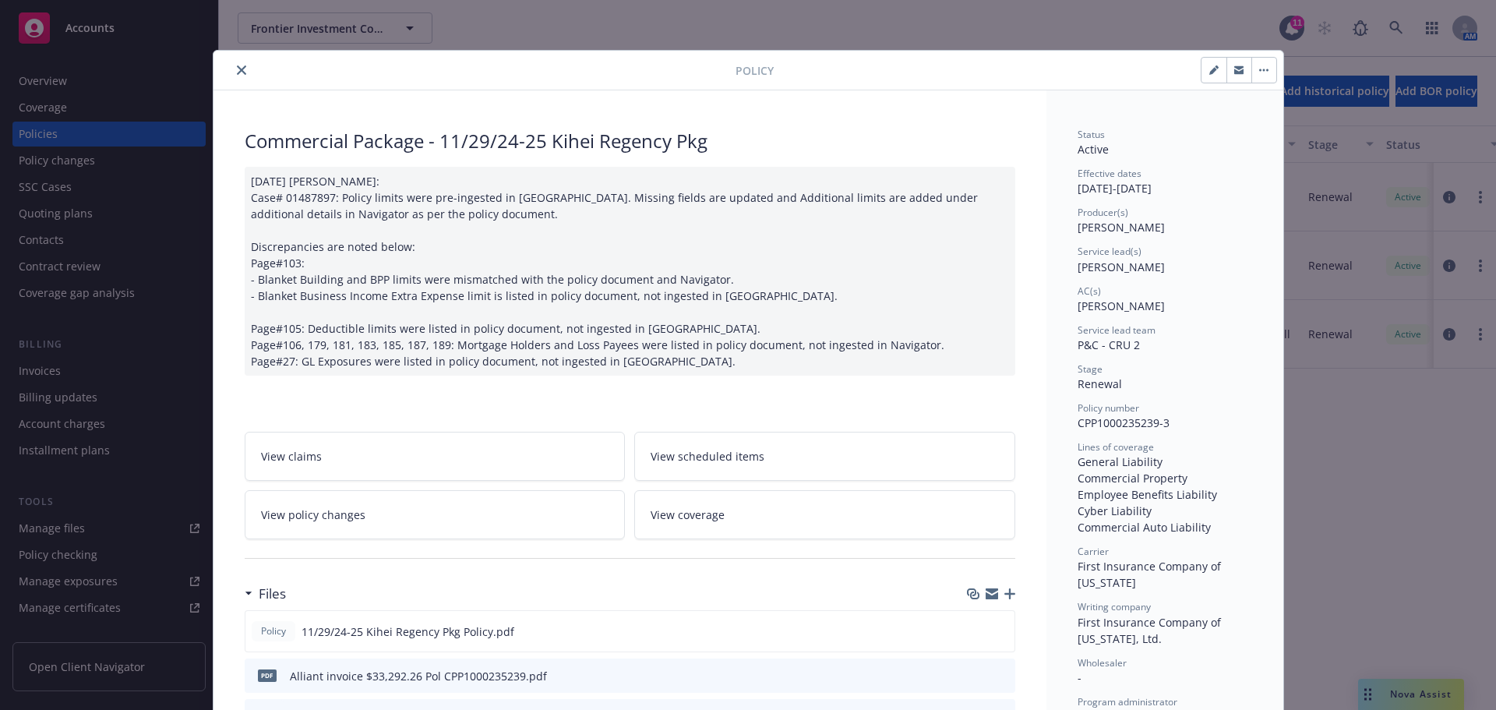
click at [237, 70] on icon "close" at bounding box center [241, 69] width 9 height 9
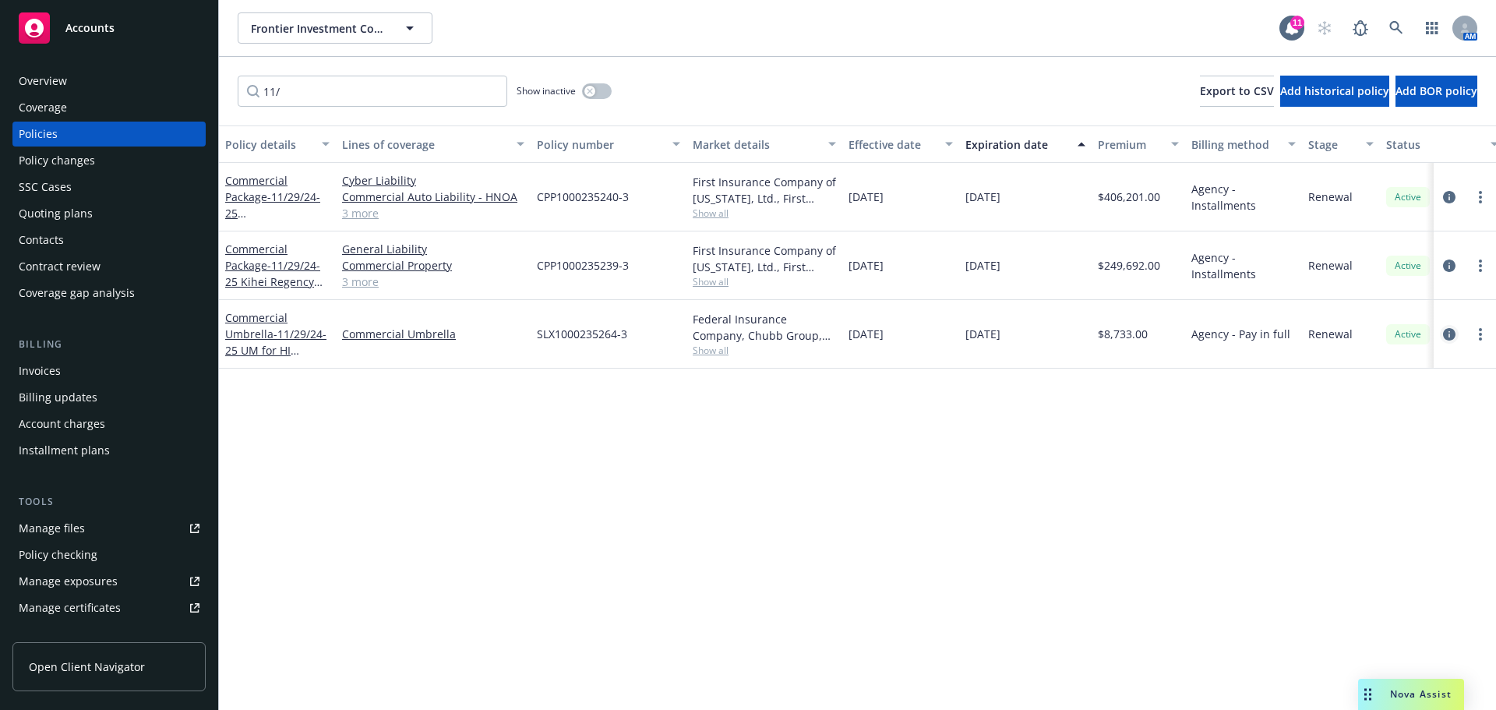
click at [1453, 334] on icon "circleInformation" at bounding box center [1449, 334] width 12 height 12
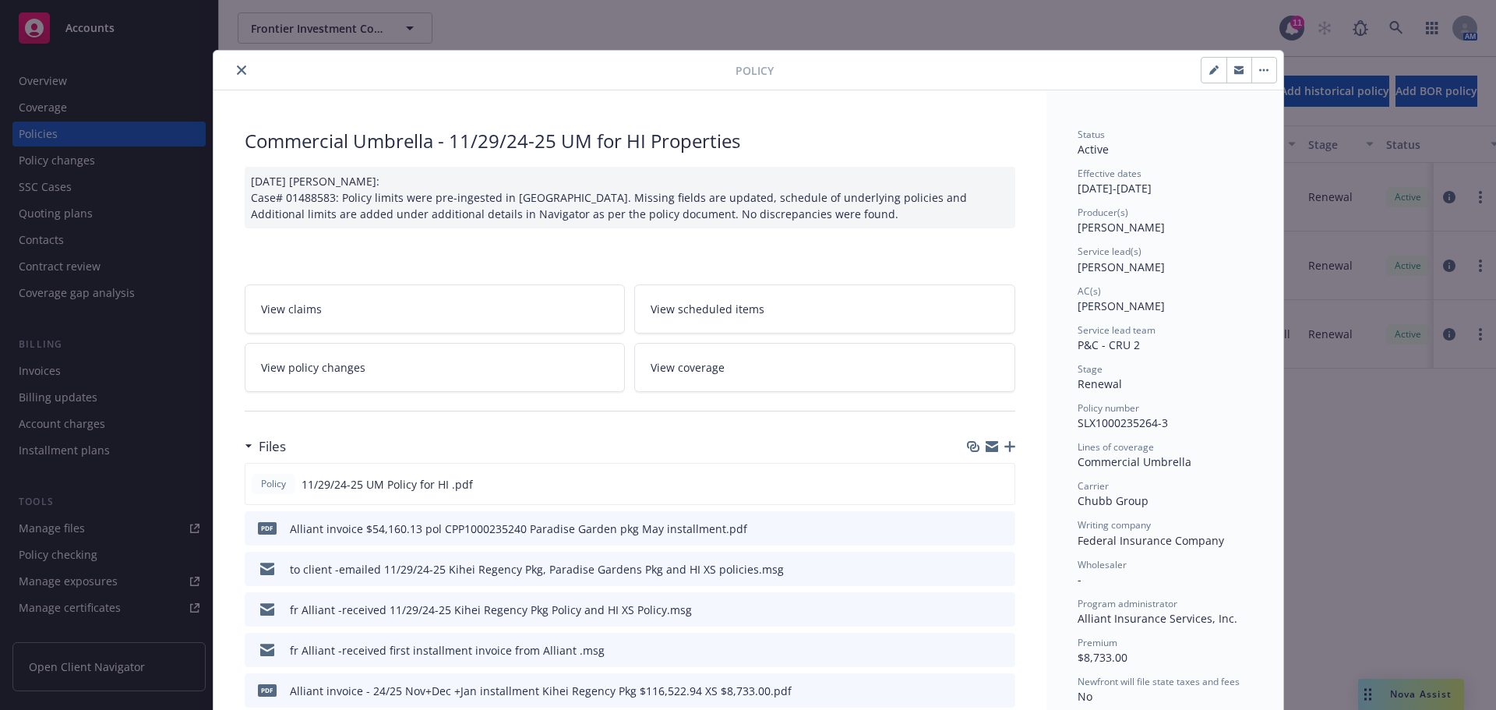
click at [241, 72] on button "close" at bounding box center [241, 70] width 19 height 19
